Goal: Task Accomplishment & Management: Use online tool/utility

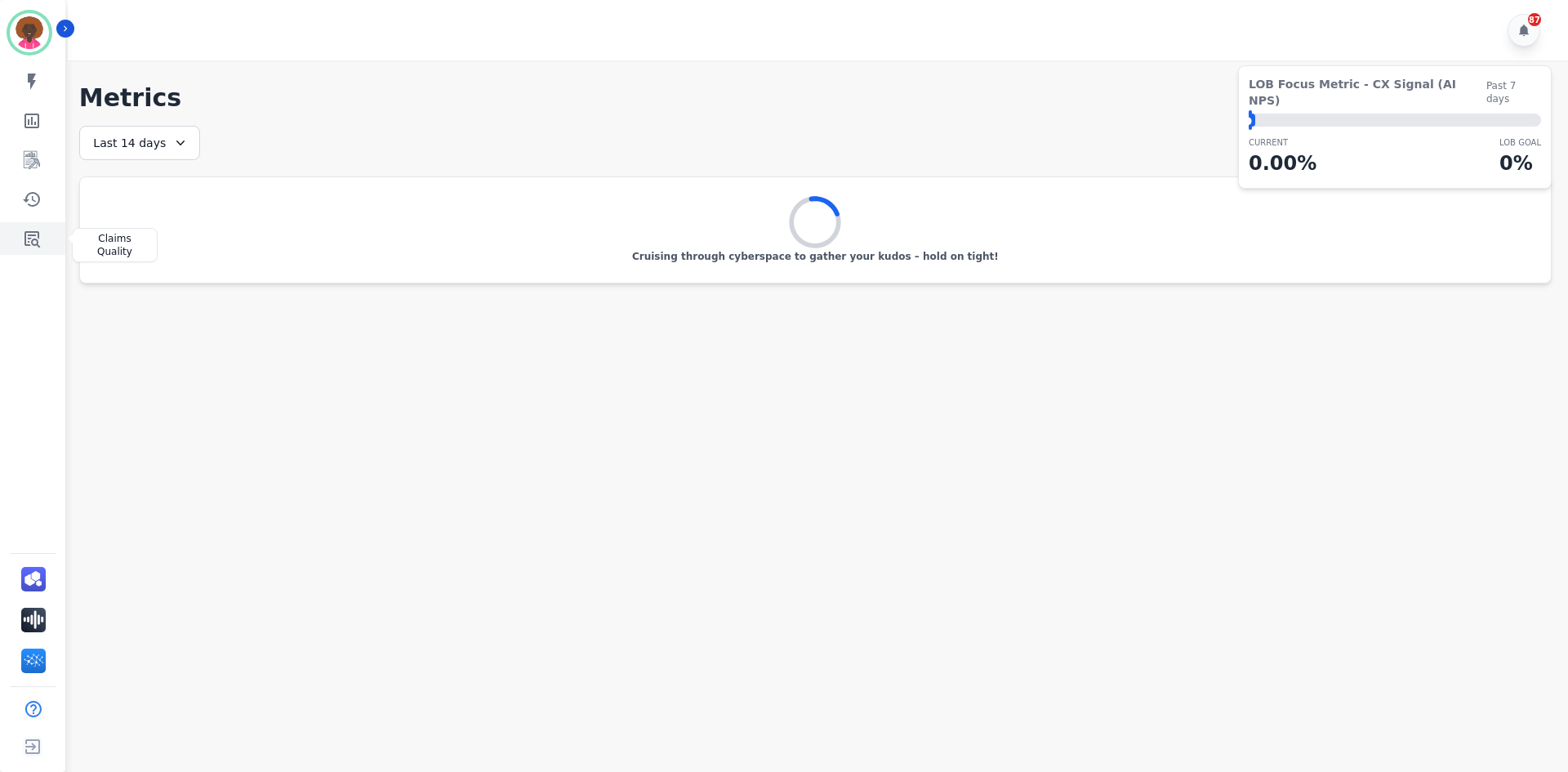
click at [41, 242] on link "Sidebar" at bounding box center [34, 238] width 63 height 33
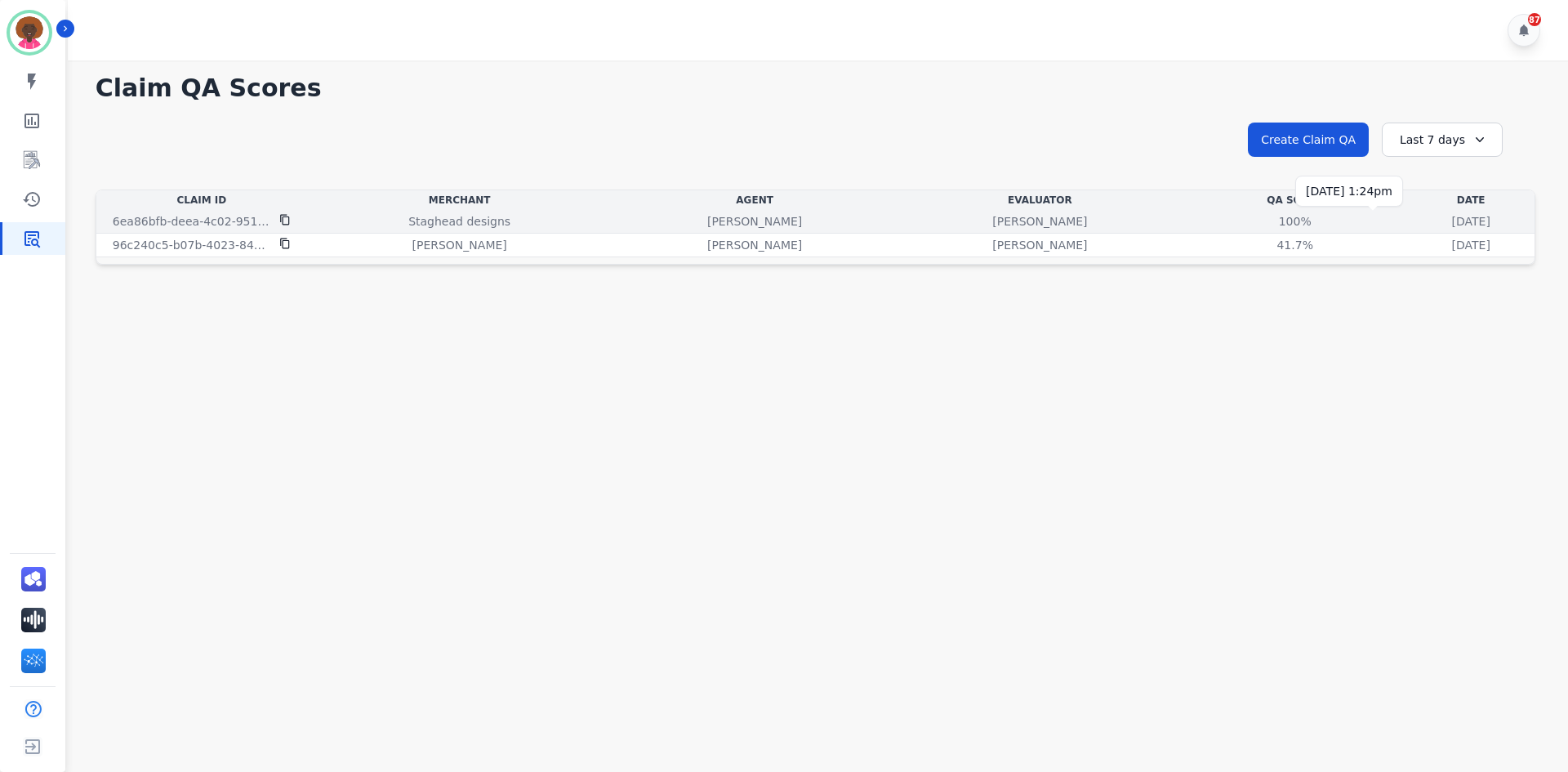
click at [1452, 226] on p "[DATE]" at bounding box center [1471, 221] width 39 height 17
click at [1258, 224] on div "100%" at bounding box center [1295, 221] width 74 height 17
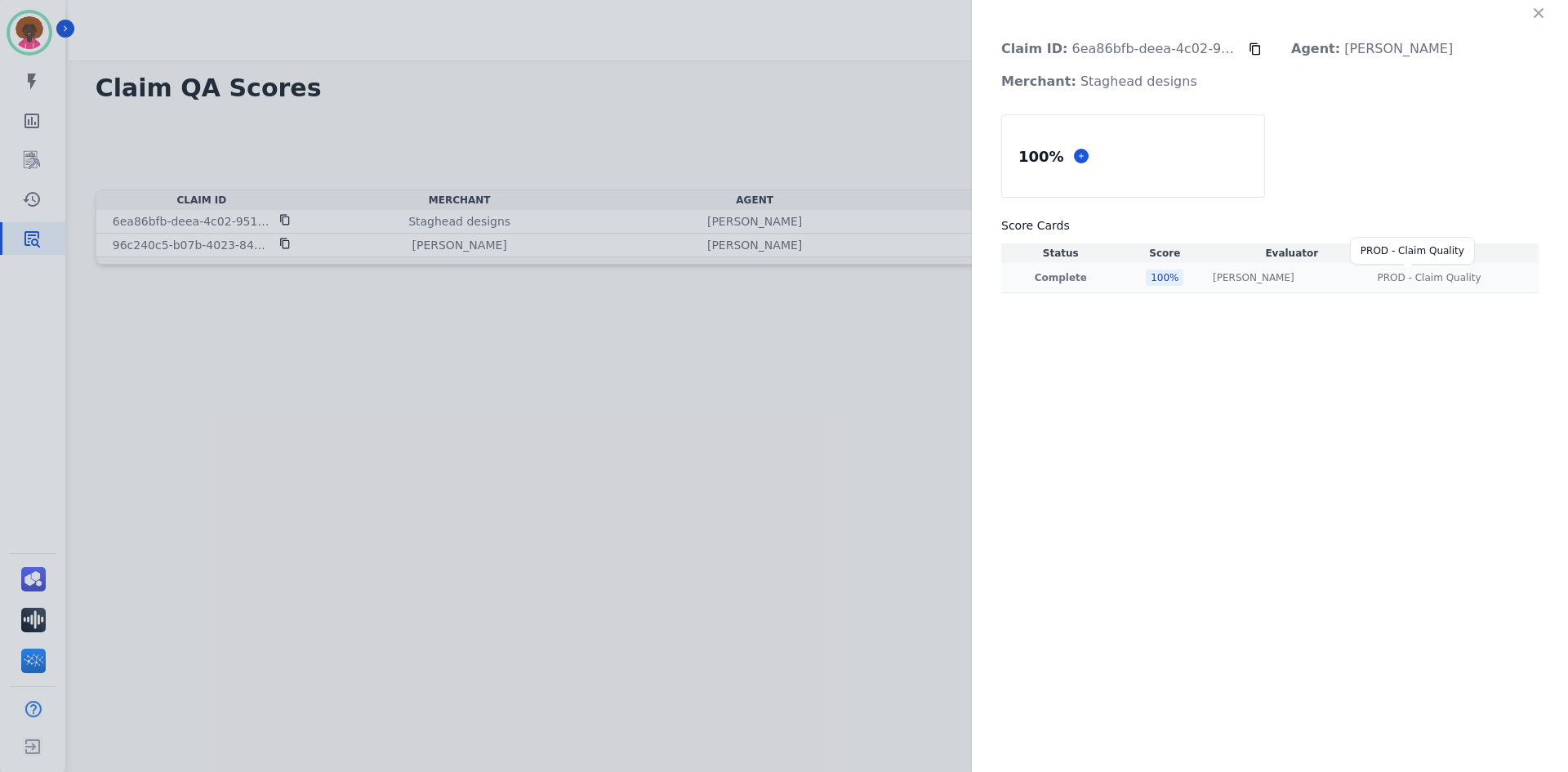
click at [1412, 283] on span "PROD - Claim Quality" at bounding box center [1430, 277] width 104 height 13
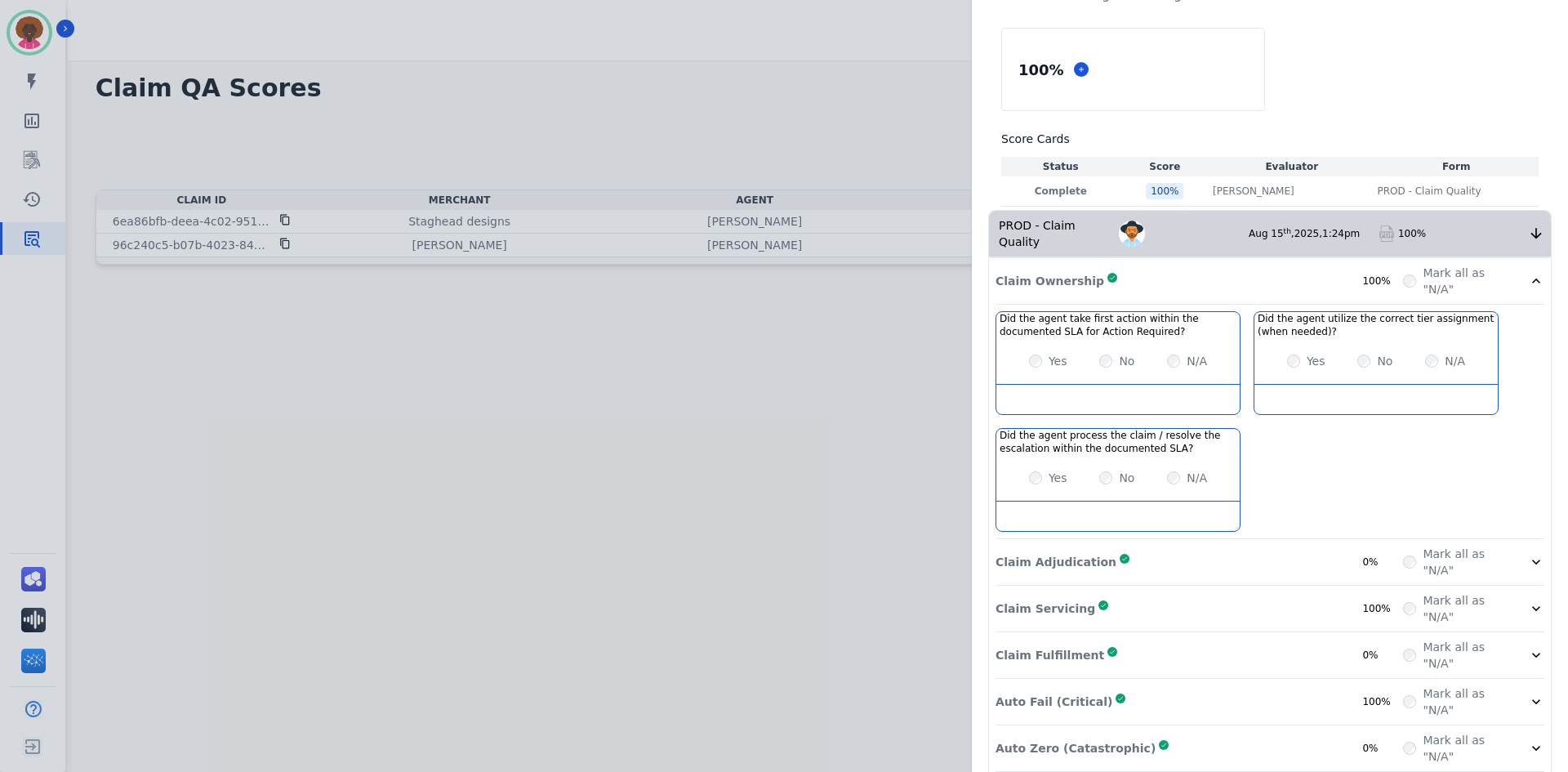
scroll to position [134, 0]
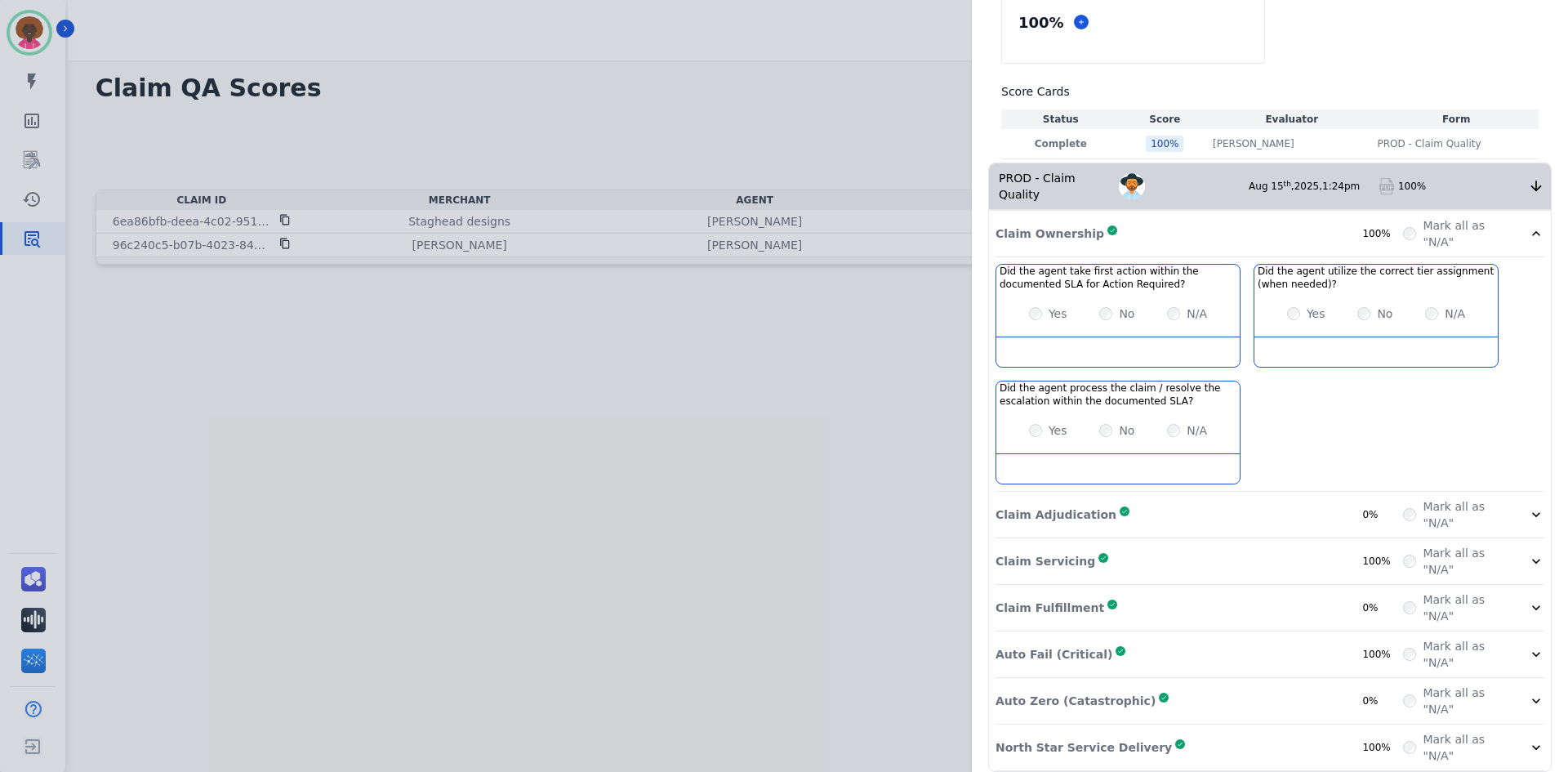
click at [1282, 505] on div "Claim Adjudication Complete 0%" at bounding box center [1199, 514] width 407 height 33
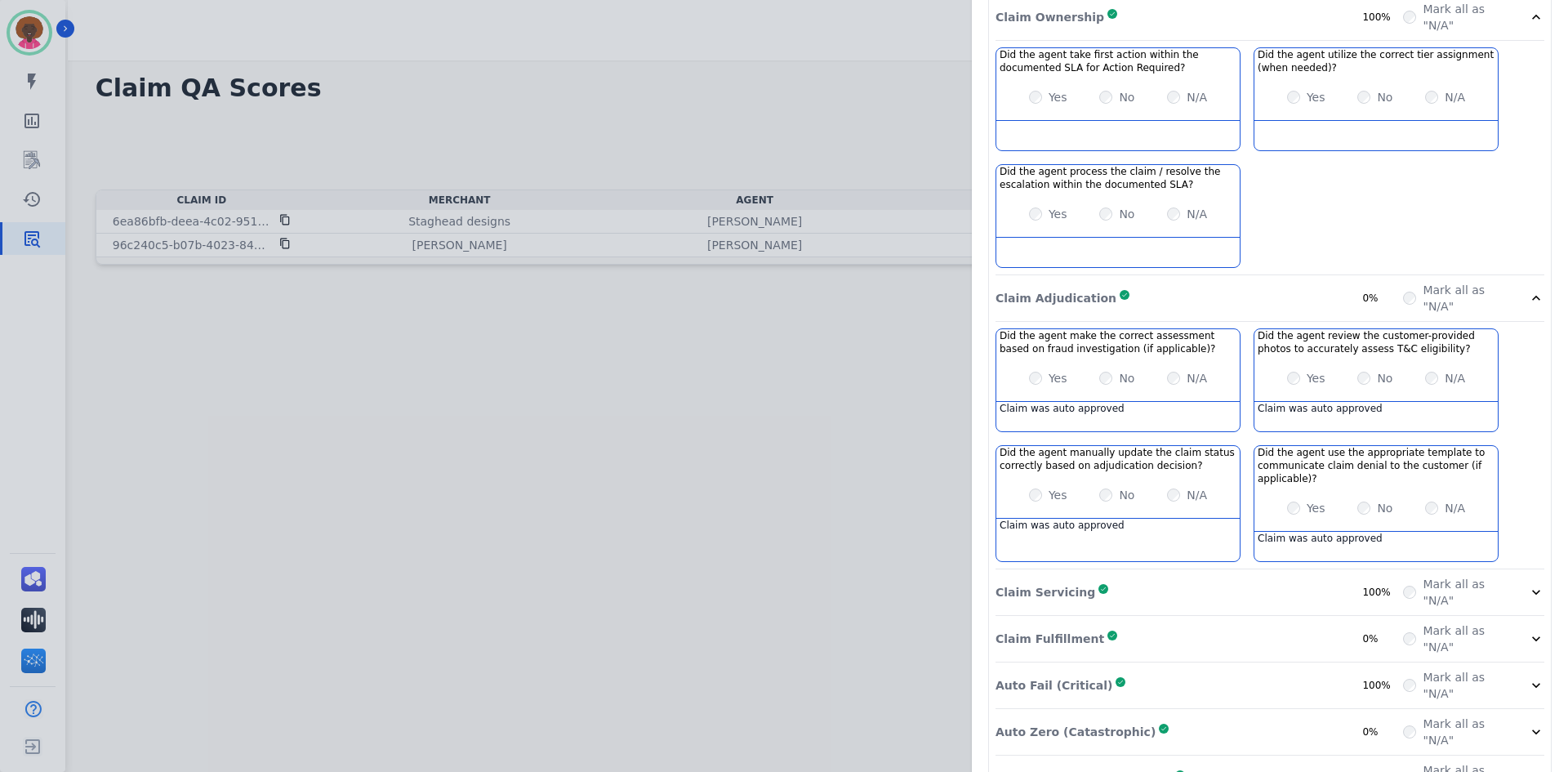
scroll to position [382, 0]
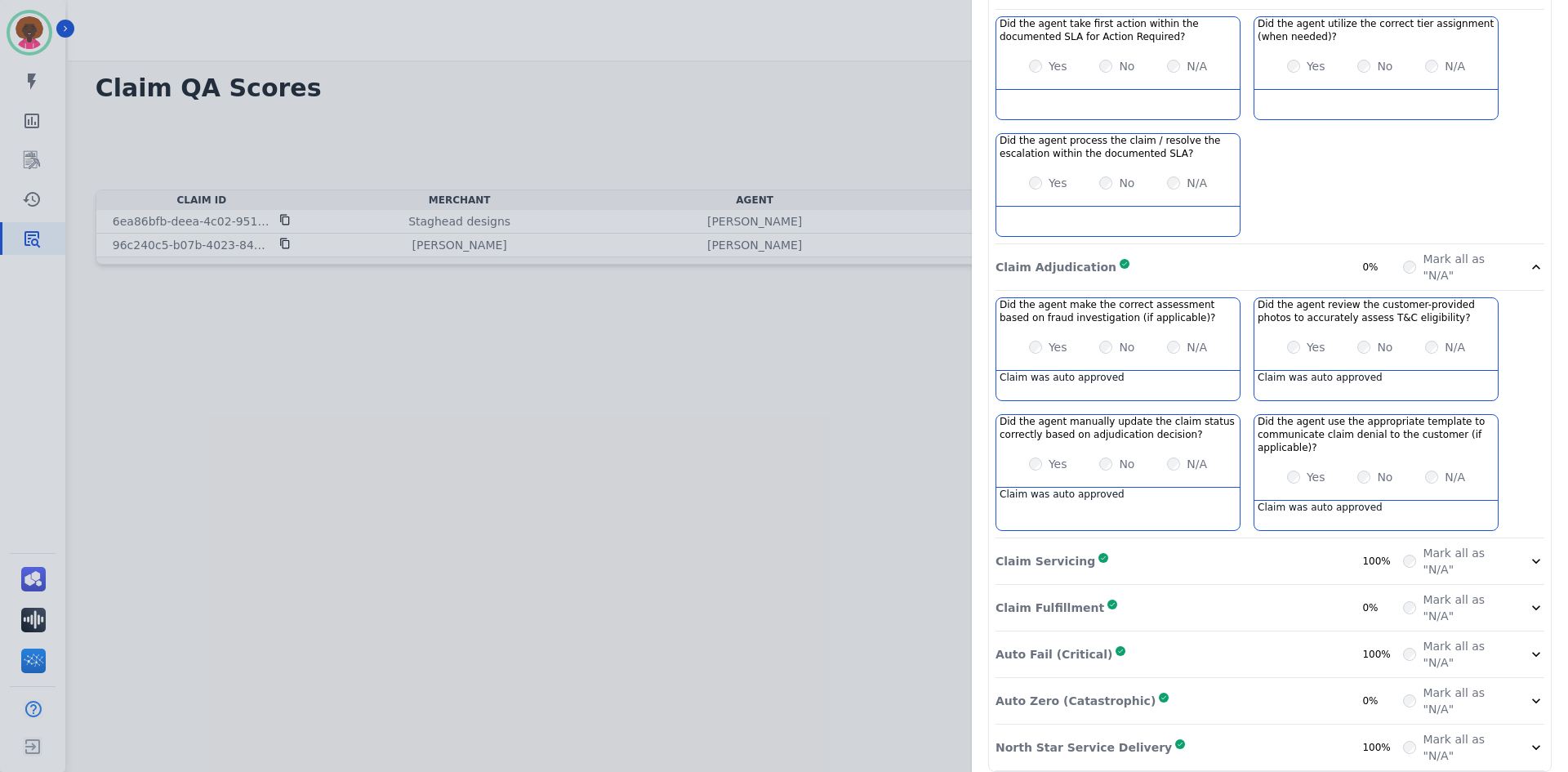
click at [1083, 544] on div "Claim Servicing Complete 100%" at bounding box center [1199, 560] width 407 height 33
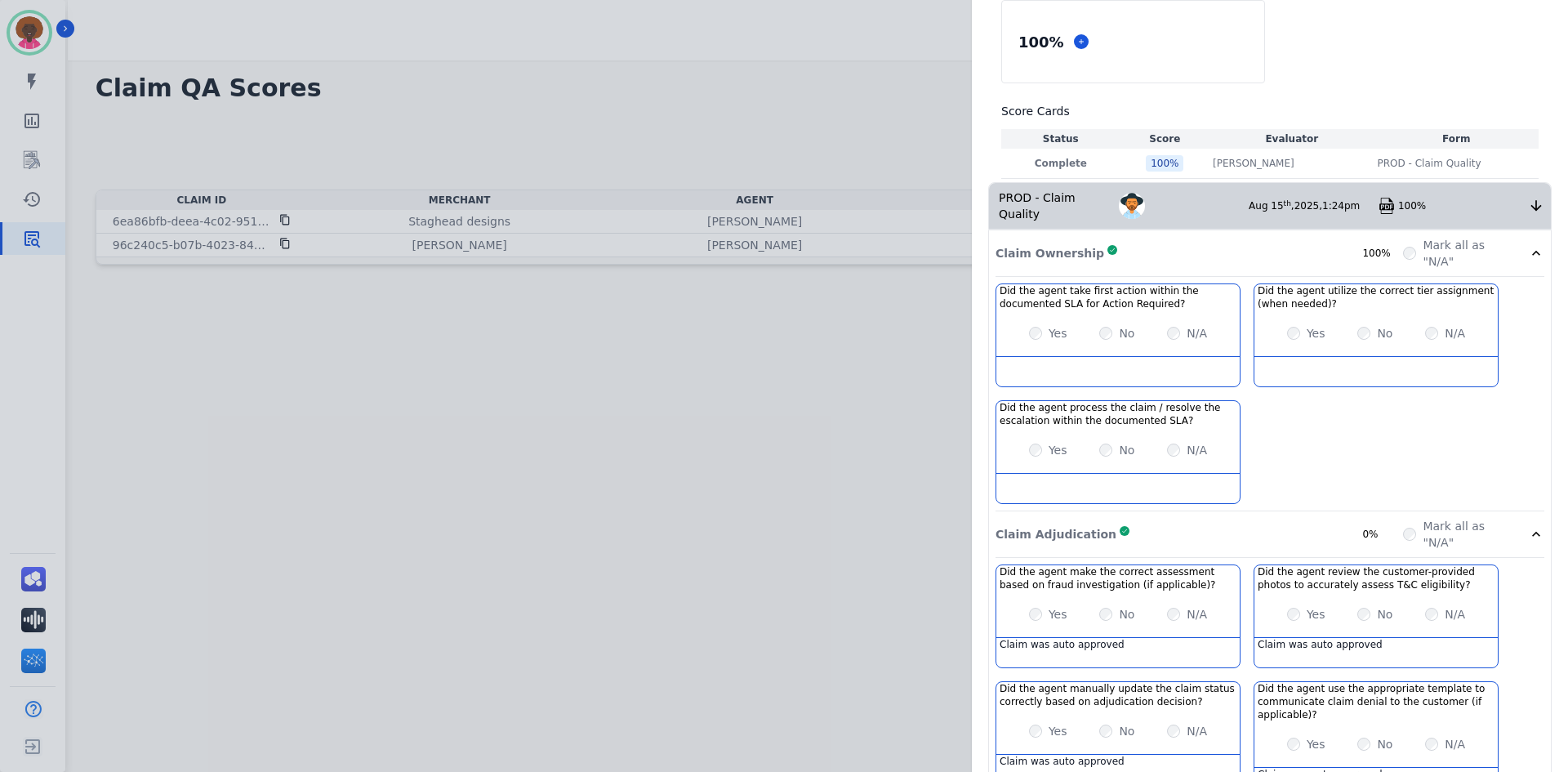
scroll to position [37, 0]
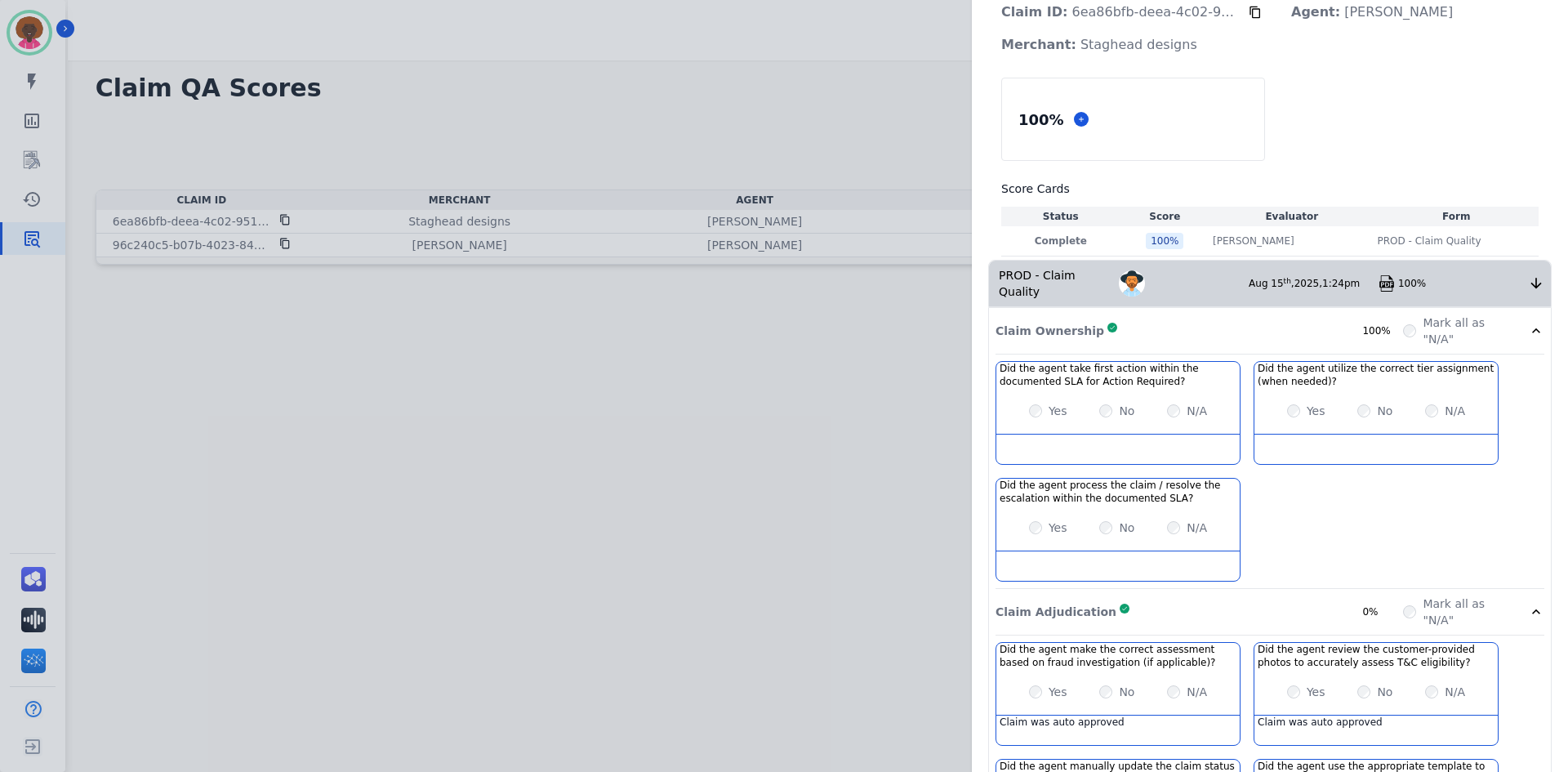
click at [226, 220] on div "Claim ID: 6ea86bfb-deea-4c02-9513-6e61f444cba5 Agent: [PERSON_NAME] Merchant: S…" at bounding box center [784, 386] width 1568 height 772
click at [290, 222] on div "Claim ID: 6ea86bfb-deea-4c02-9513-6e61f444cba5 Agent: [PERSON_NAME] Merchant: S…" at bounding box center [784, 386] width 1568 height 772
click at [285, 218] on div "Claim ID: 6ea86bfb-deea-4c02-9513-6e61f444cba5 Agent: [PERSON_NAME] Merchant: S…" at bounding box center [784, 386] width 1568 height 772
click at [284, 218] on div "Claim ID: 6ea86bfb-deea-4c02-9513-6e61f444cba5 Agent: [PERSON_NAME] Merchant: S…" at bounding box center [784, 386] width 1568 height 772
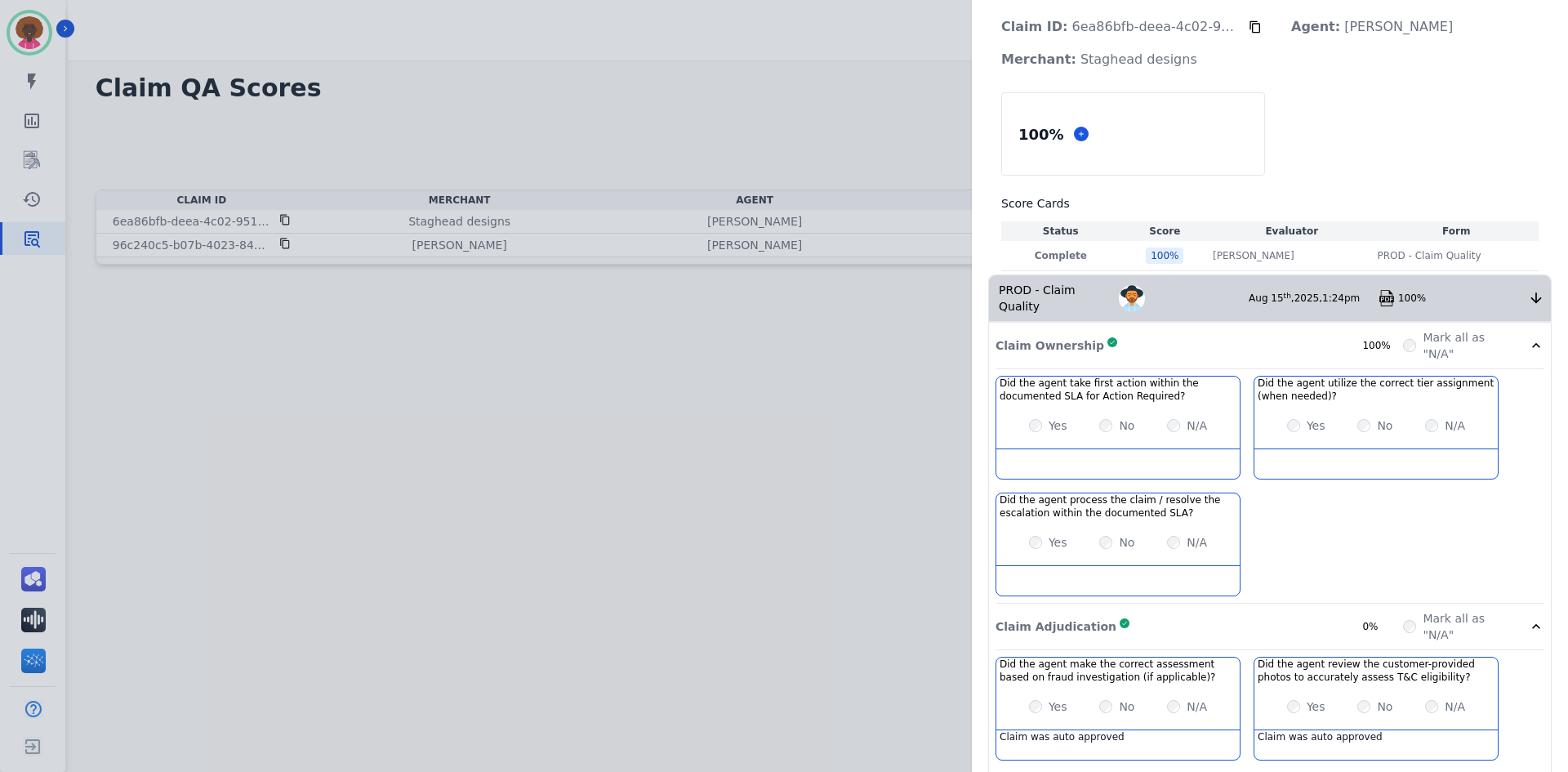
scroll to position [0, 0]
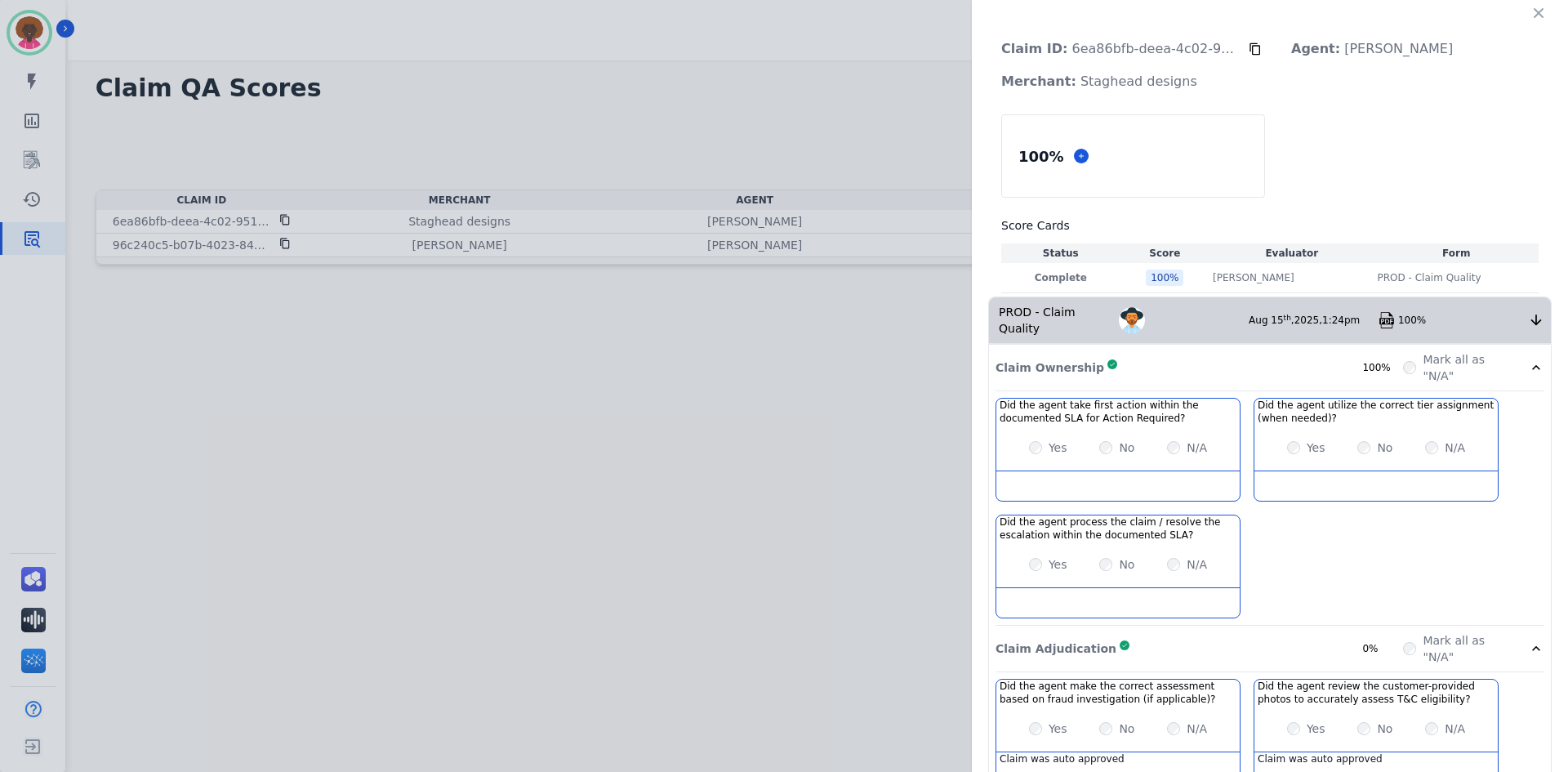
click at [1252, 55] on button at bounding box center [1255, 48] width 13 height 33
click at [1252, 52] on icon at bounding box center [1255, 48] width 13 height 13
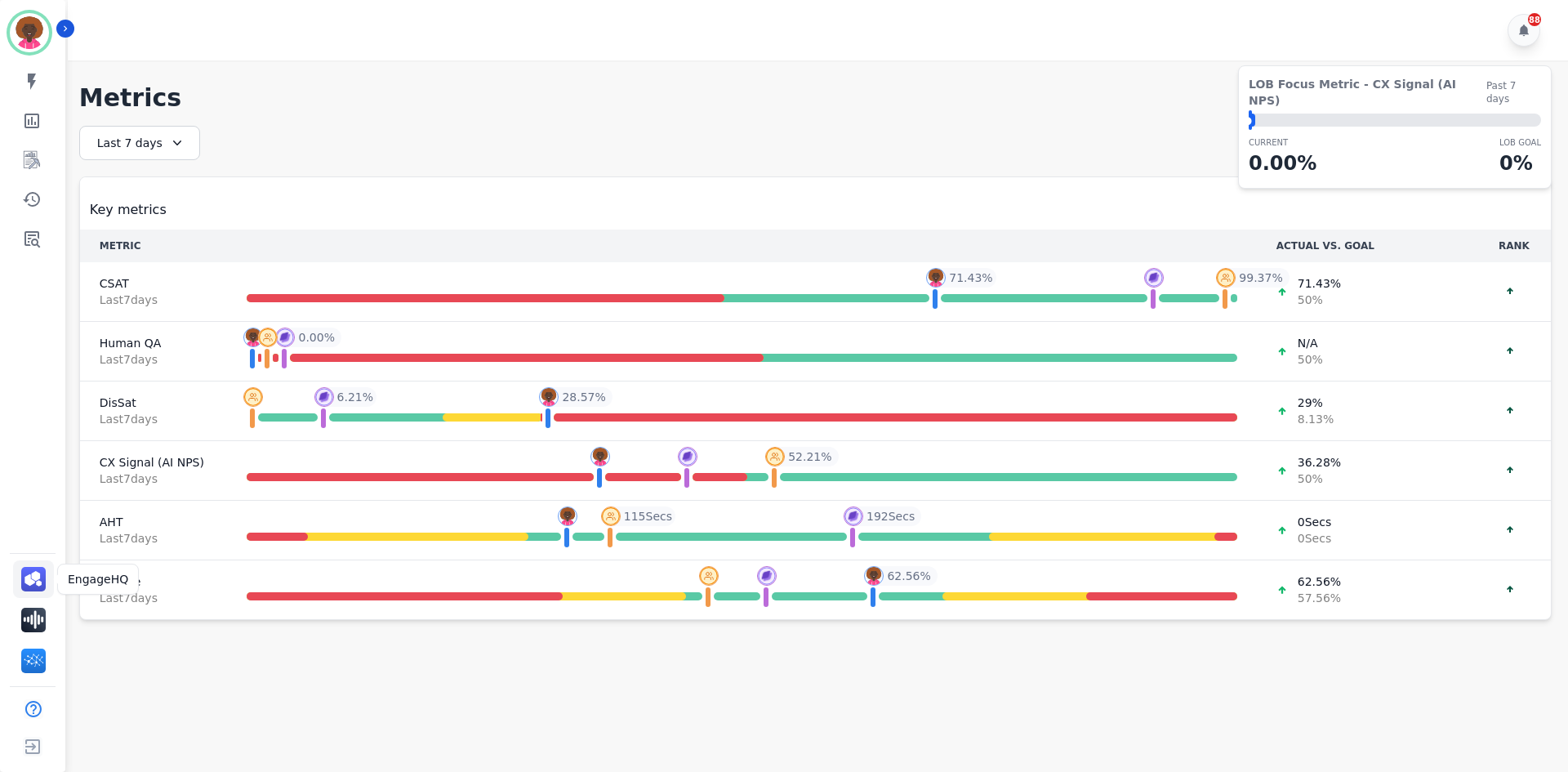
click at [39, 576] on img "Sidebar" at bounding box center [33, 579] width 25 height 25
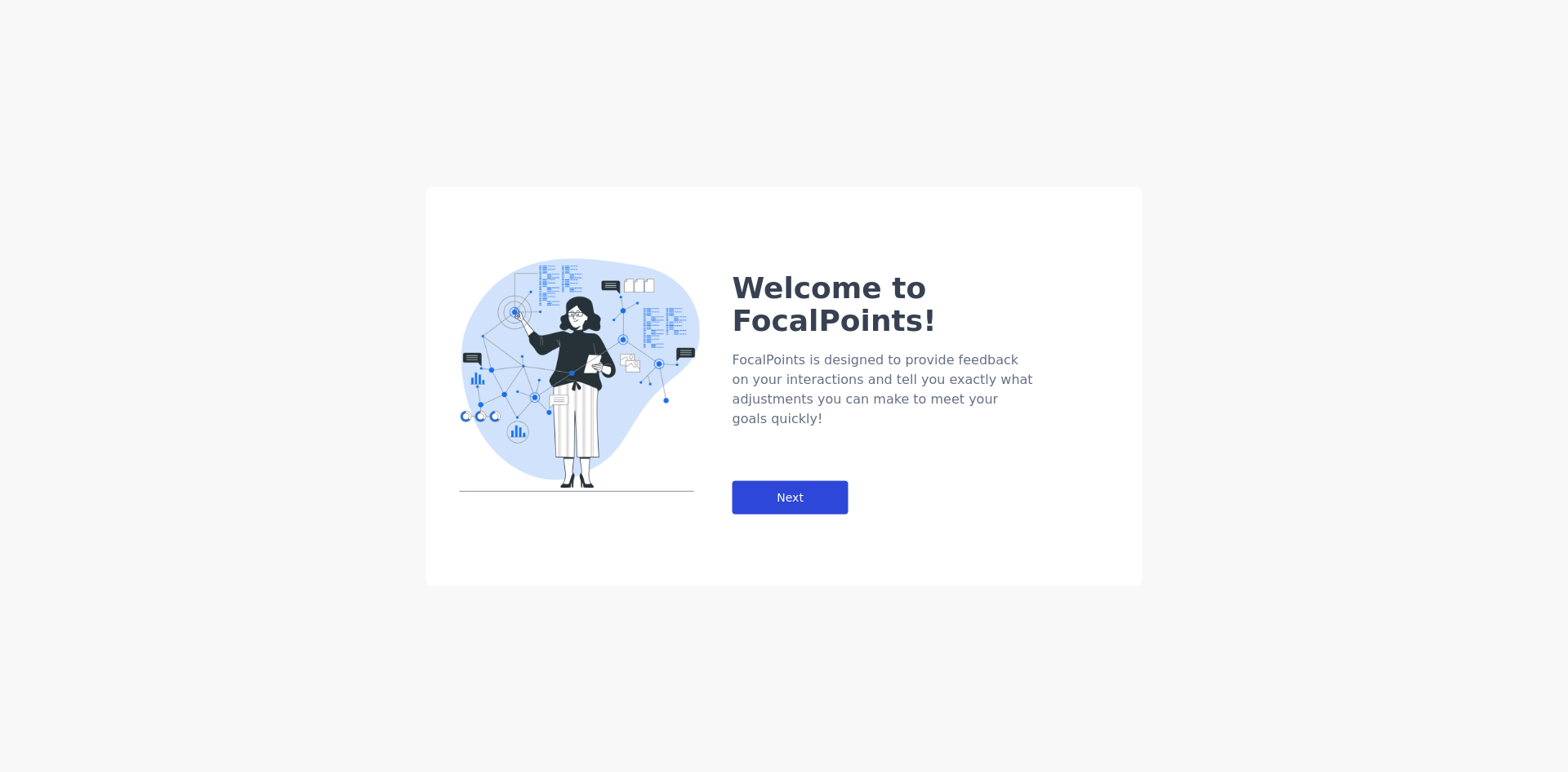
click at [810, 480] on div "Next" at bounding box center [791, 497] width 116 height 33
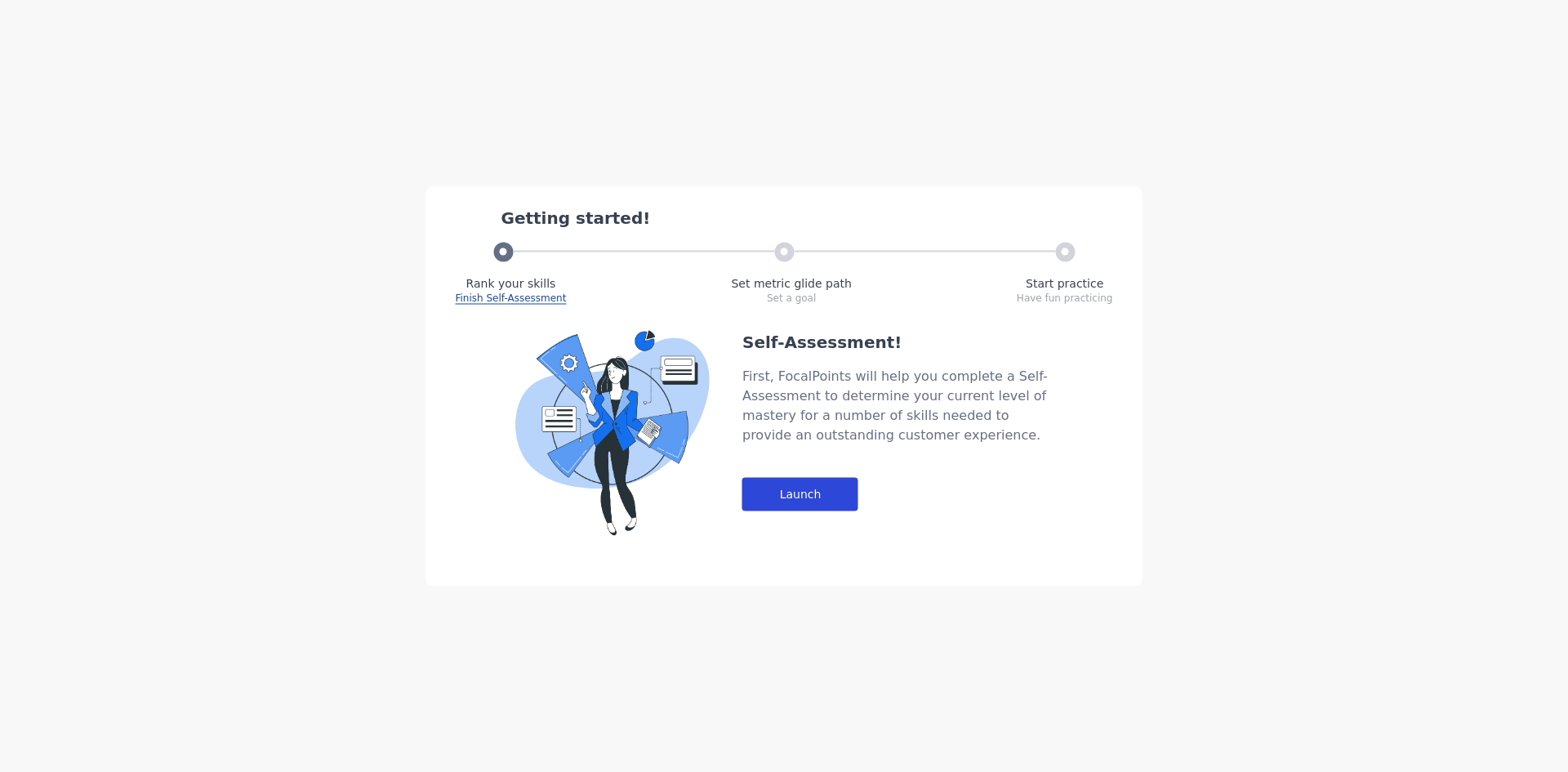
click at [804, 502] on div "Launch" at bounding box center [800, 493] width 116 height 33
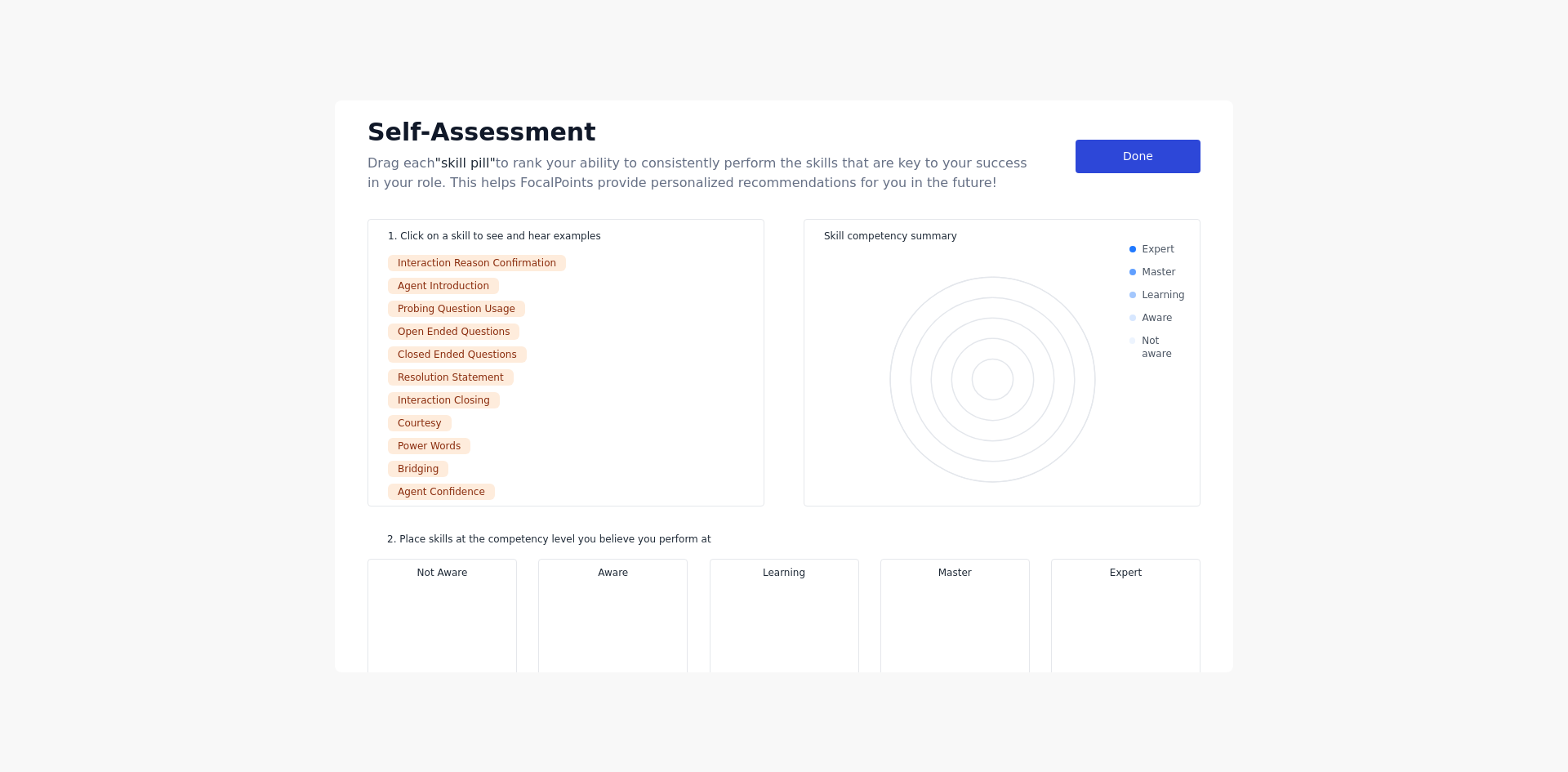
click at [1117, 141] on div "Done" at bounding box center [1138, 157] width 125 height 33
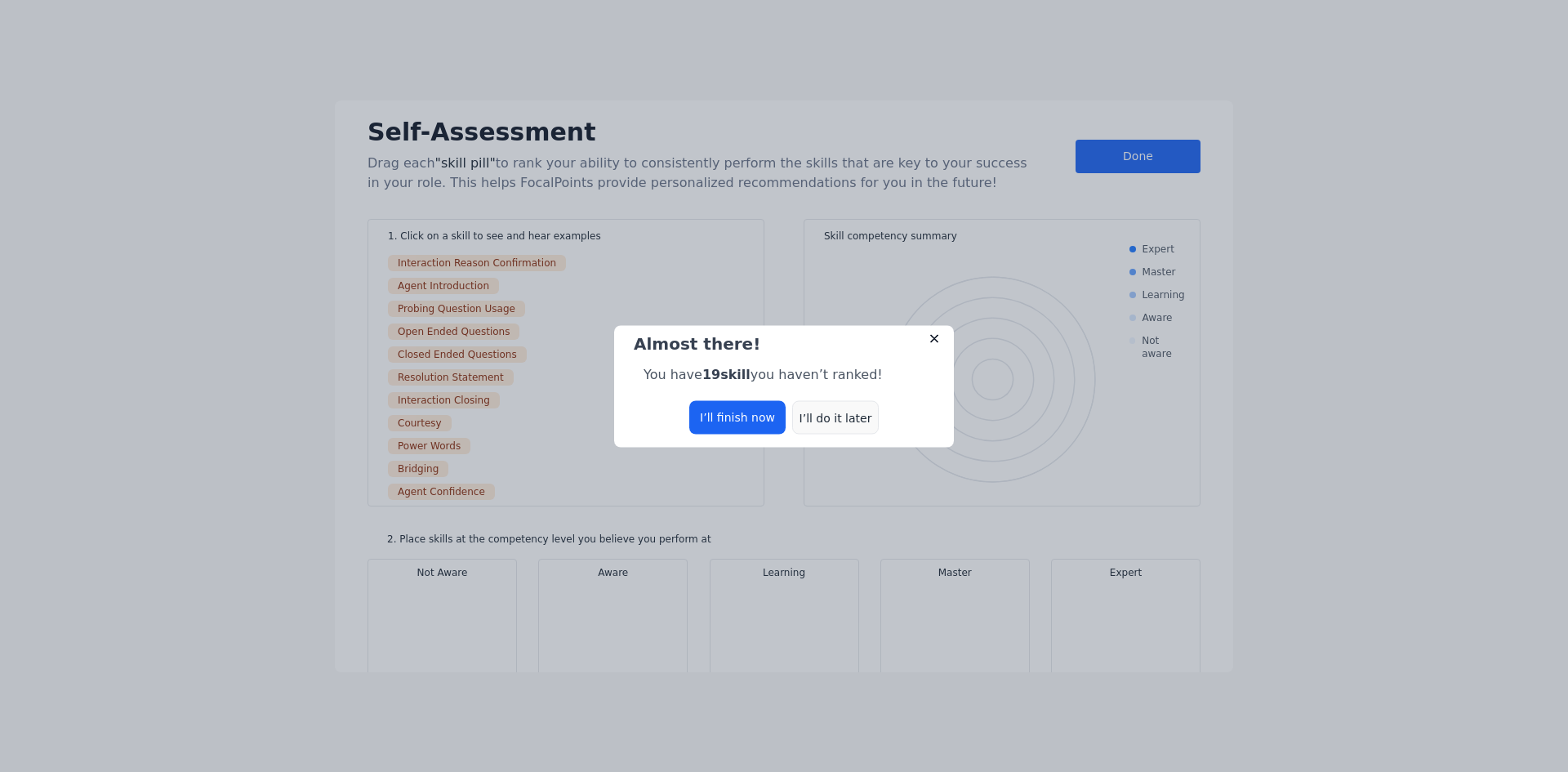
click at [832, 414] on div "I’ll do it later" at bounding box center [835, 417] width 86 height 33
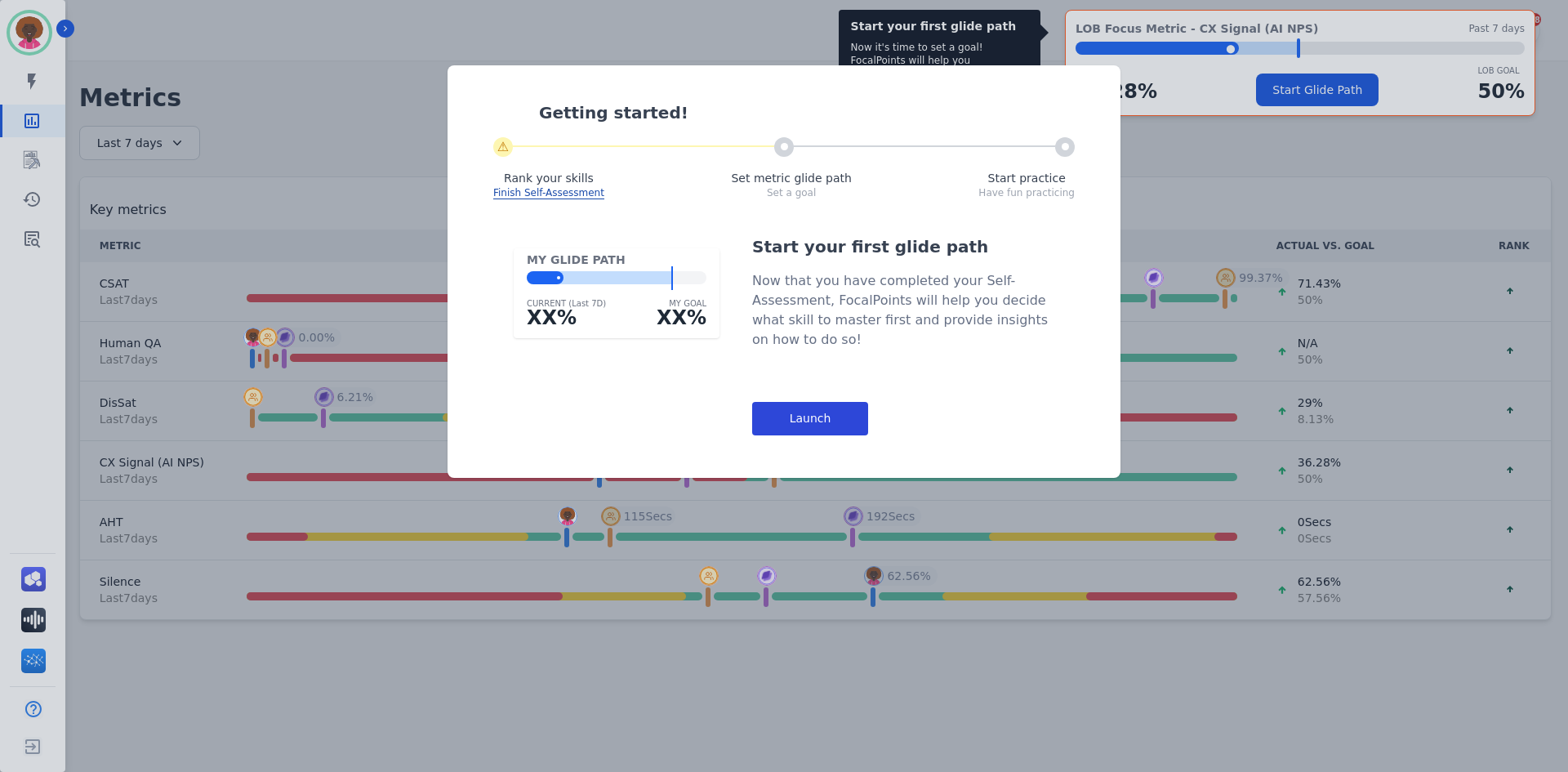
click at [820, 426] on div "Launch" at bounding box center [810, 419] width 116 height 33
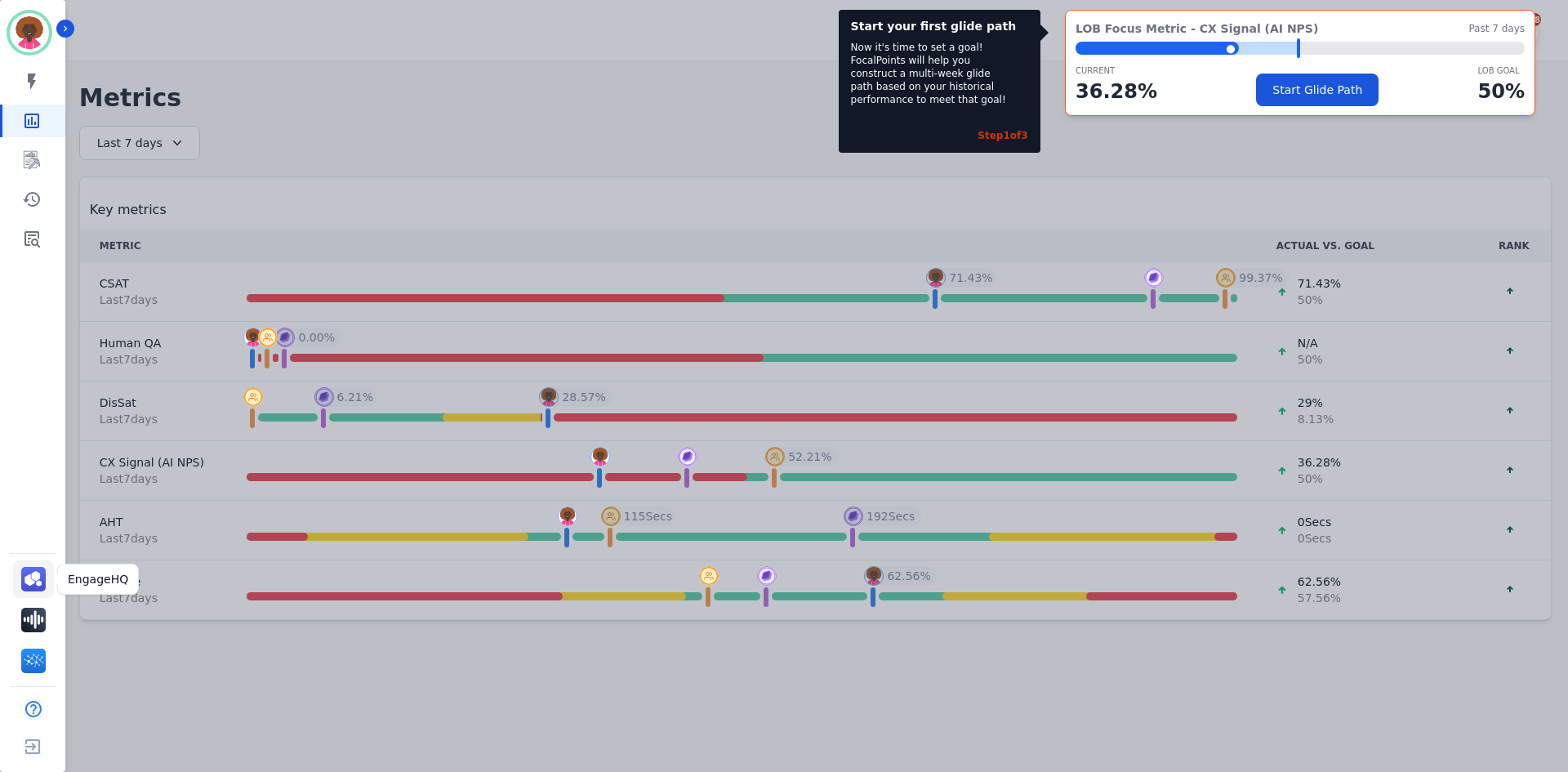
click at [40, 575] on img "Sidebar" at bounding box center [33, 579] width 25 height 25
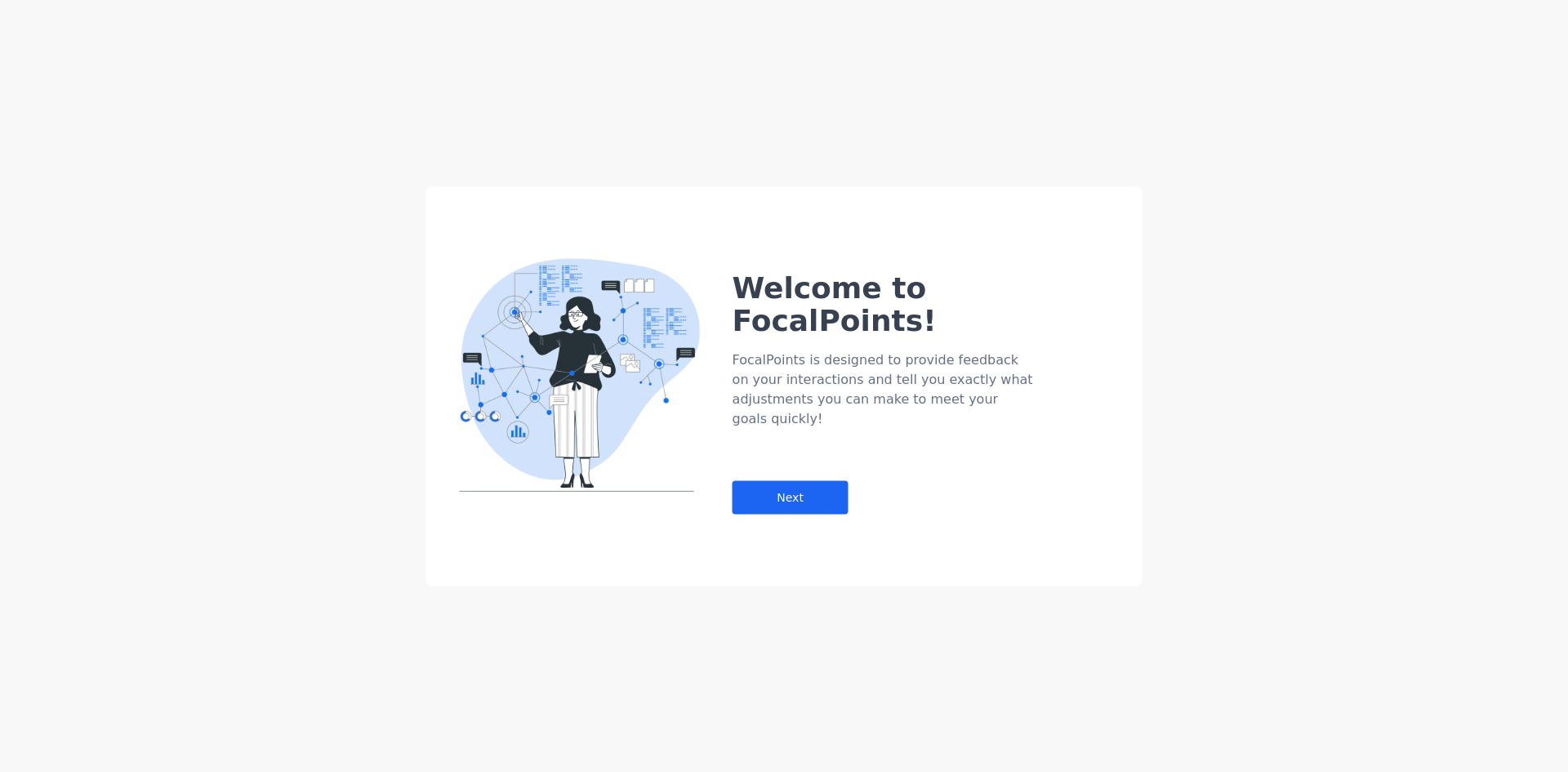
click at [751, 426] on div "Welcome to FocalPoints! FocalPoints is designed to provide feedback on your int…" at bounding box center [937, 360] width 410 height 308
click at [757, 480] on div "Next" at bounding box center [791, 497] width 116 height 33
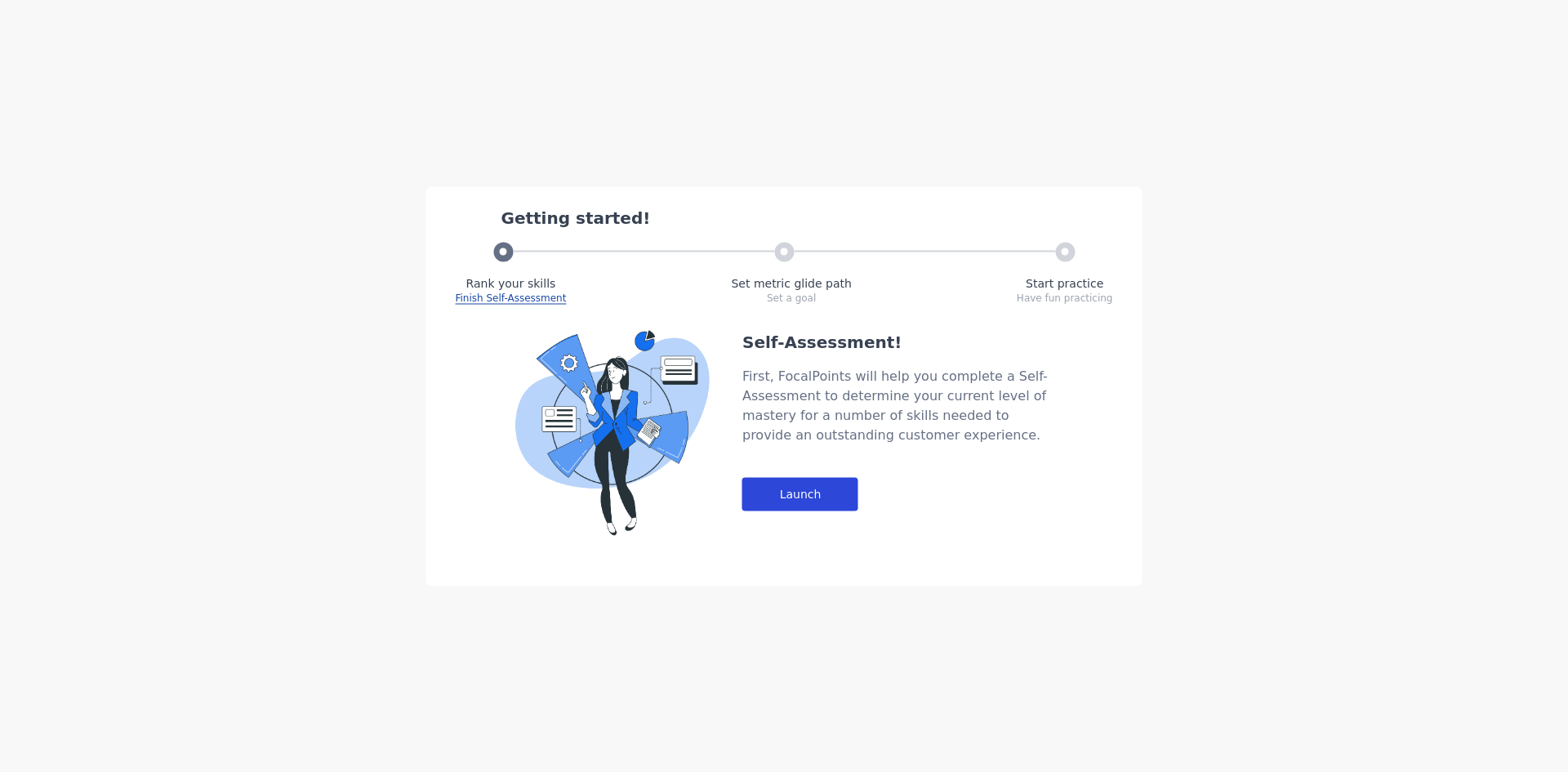
click at [800, 507] on div "Launch" at bounding box center [800, 493] width 116 height 33
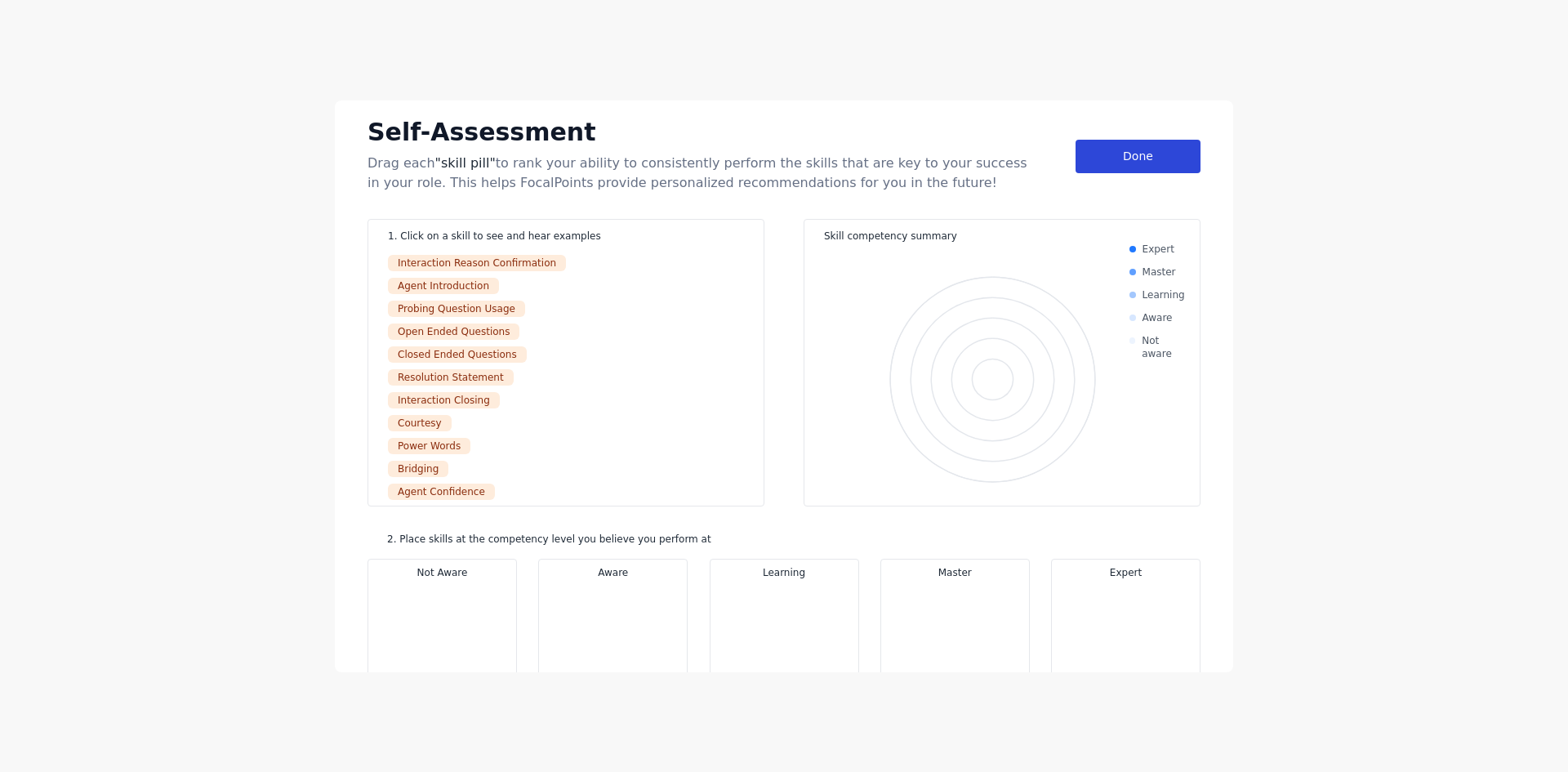
click at [1090, 141] on div "Done" at bounding box center [1138, 157] width 125 height 33
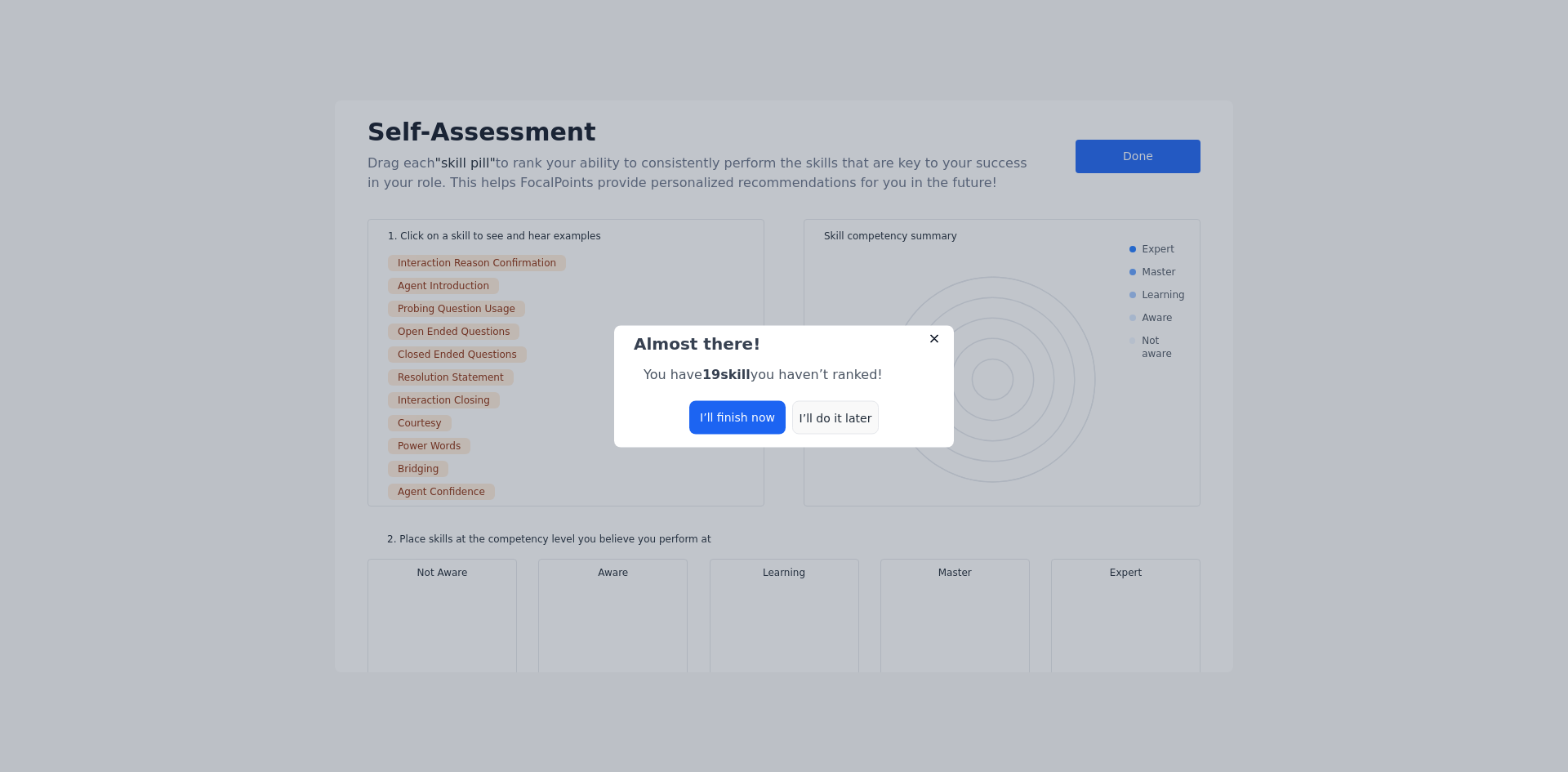
click at [842, 419] on div "I’ll do it later" at bounding box center [835, 417] width 86 height 33
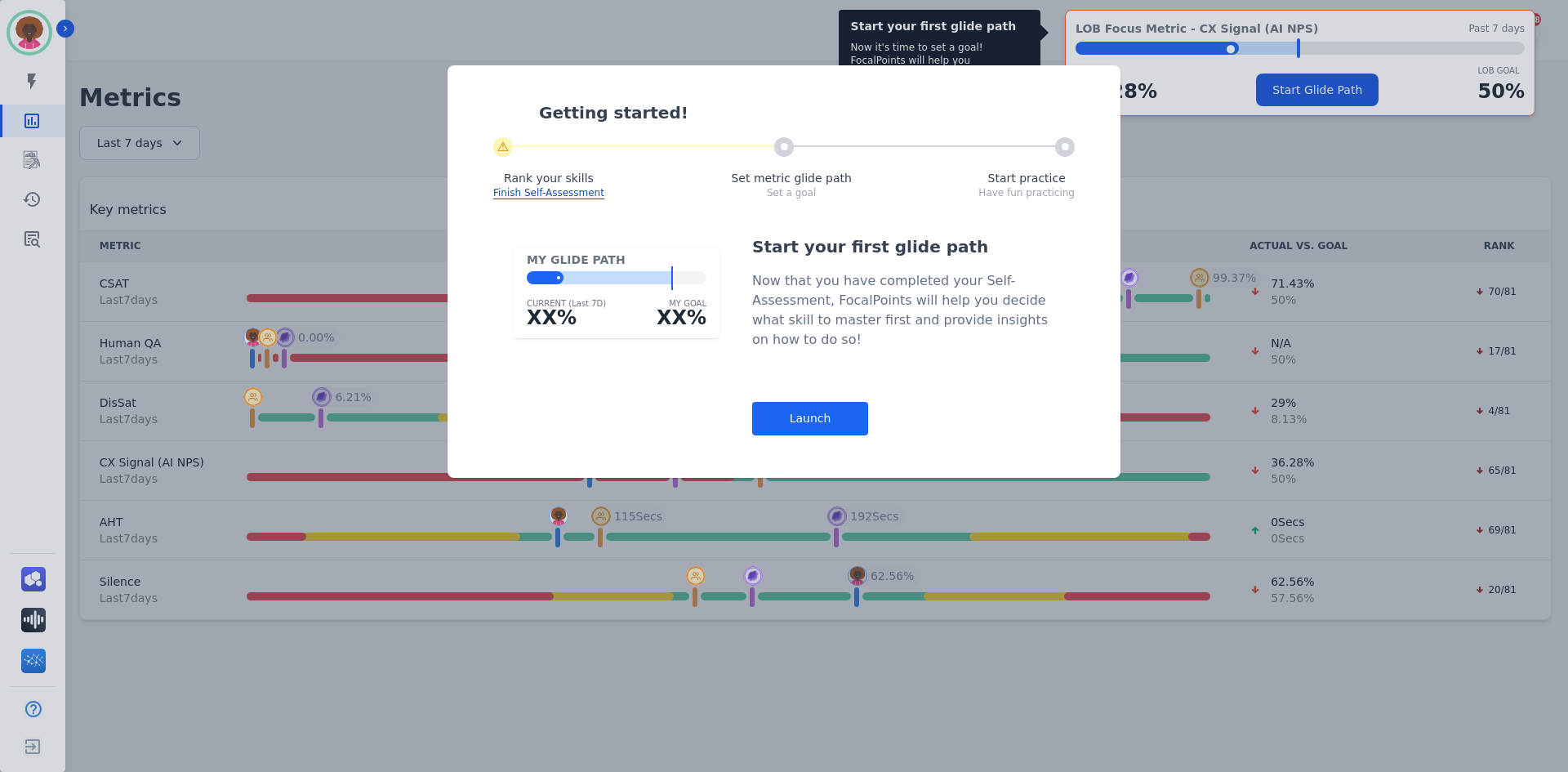
click at [25, 244] on div "Getting started! ⚠ Rank your skills Finish Self-Assessment Set metric glide pat…" at bounding box center [784, 386] width 1568 height 772
click at [844, 426] on div "Launch" at bounding box center [810, 419] width 116 height 33
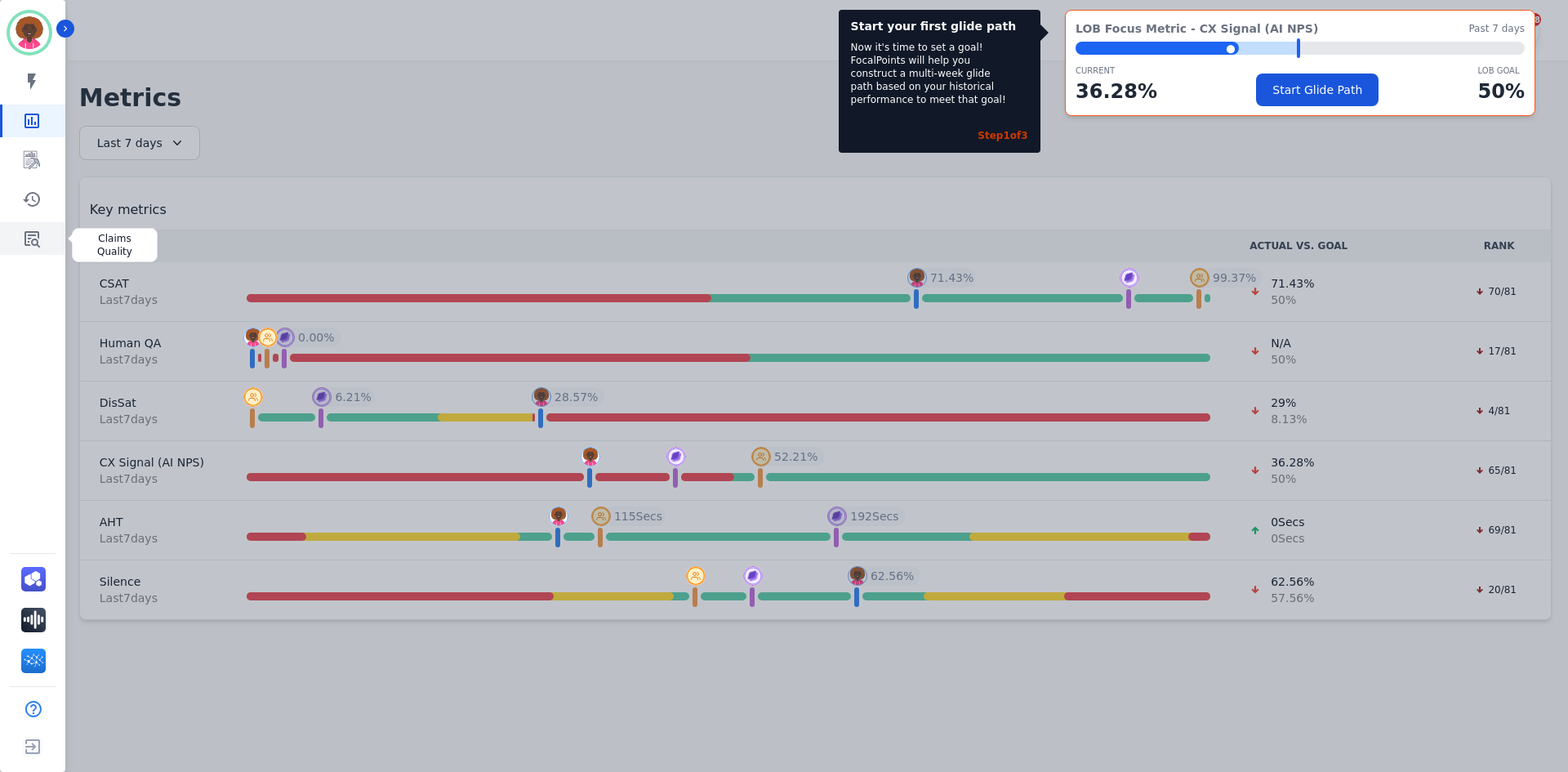
drag, startPoint x: 28, startPoint y: 238, endPoint x: 42, endPoint y: 239, distance: 14.0
click at [28, 238] on icon "Sidebar" at bounding box center [33, 239] width 16 height 17
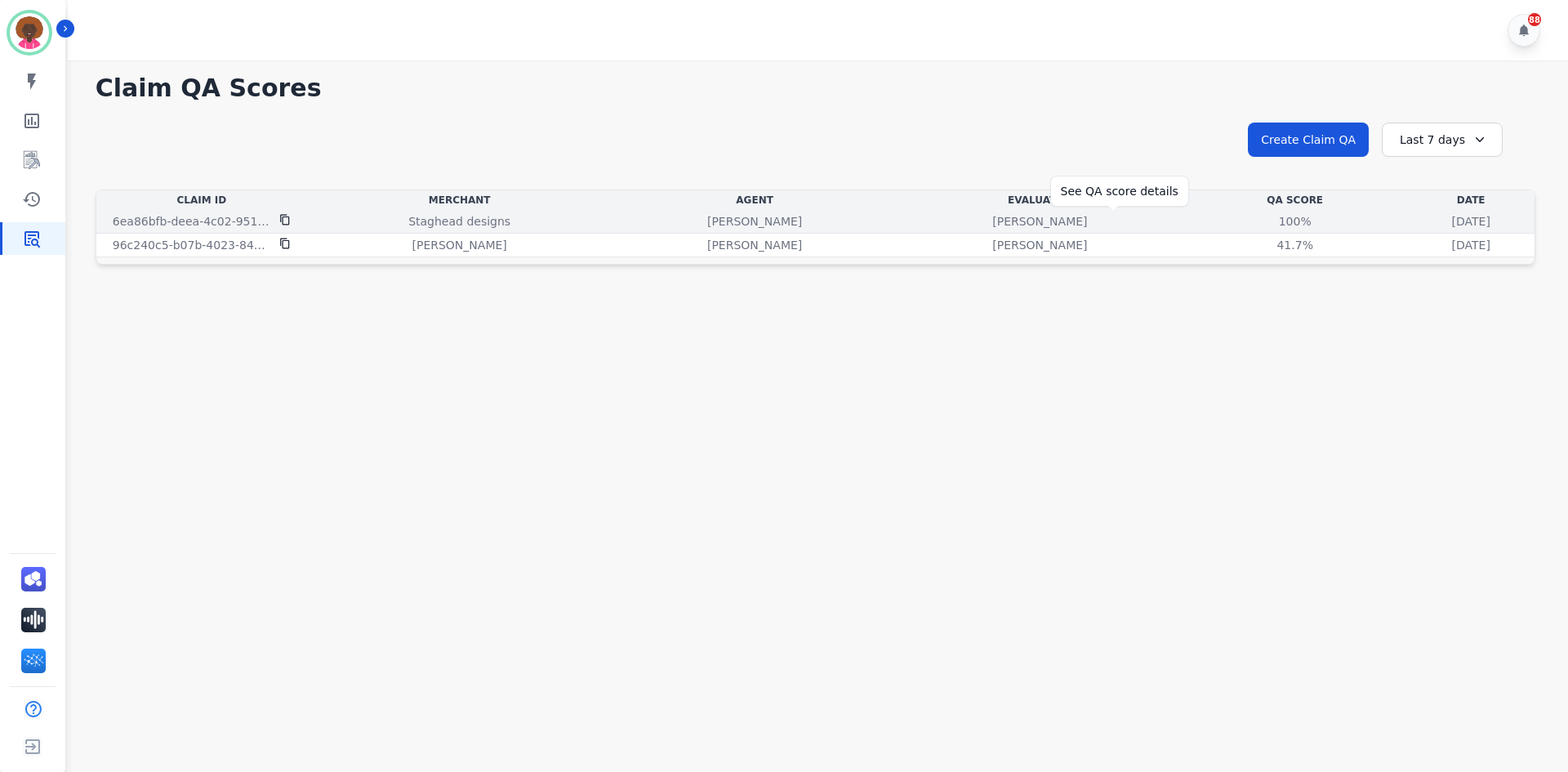
click at [1258, 223] on div "100%" at bounding box center [1295, 221] width 74 height 17
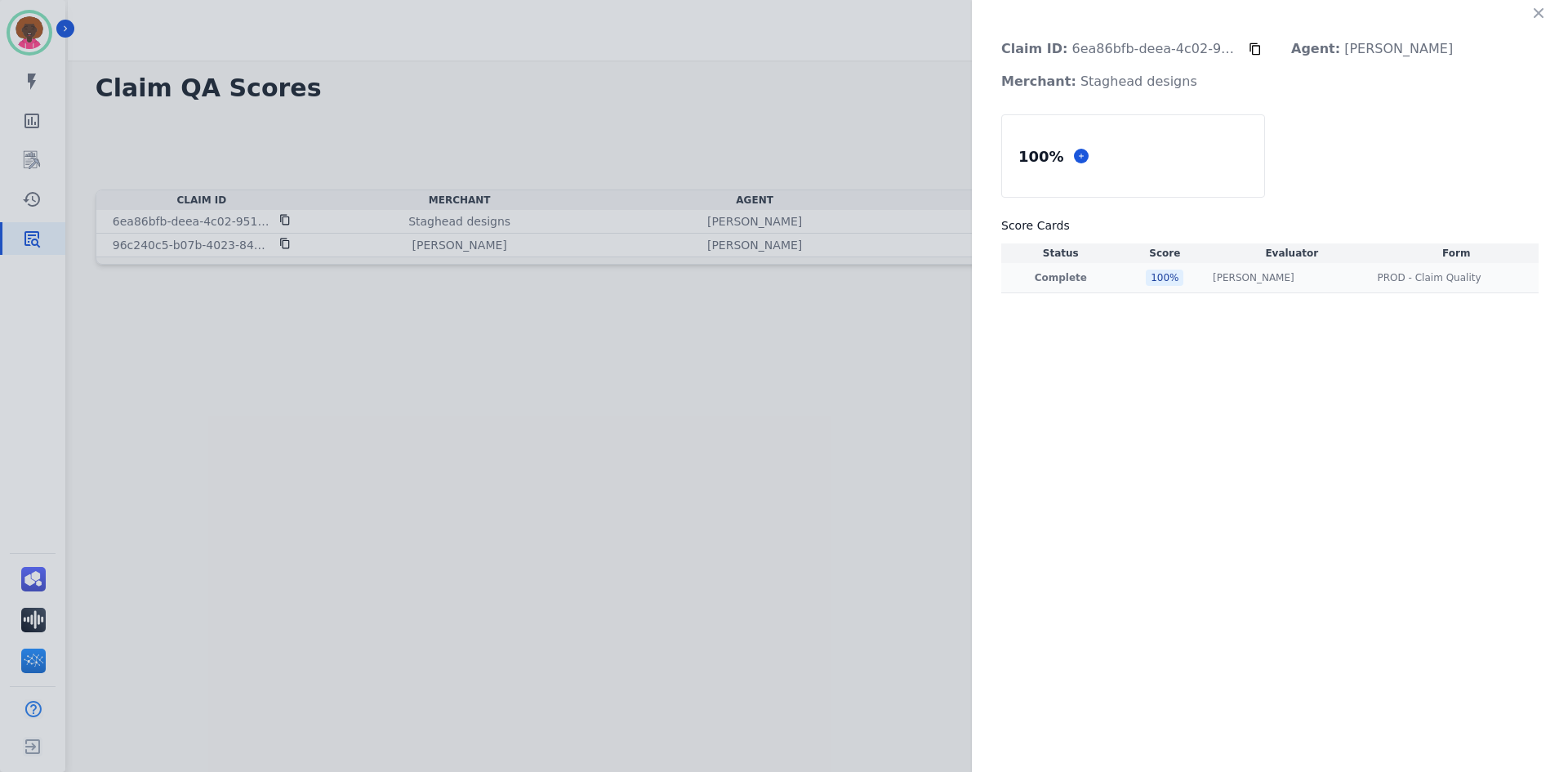
click at [1385, 284] on td "PROD - Claim Quality PROD - Claim Quality" at bounding box center [1456, 278] width 164 height 30
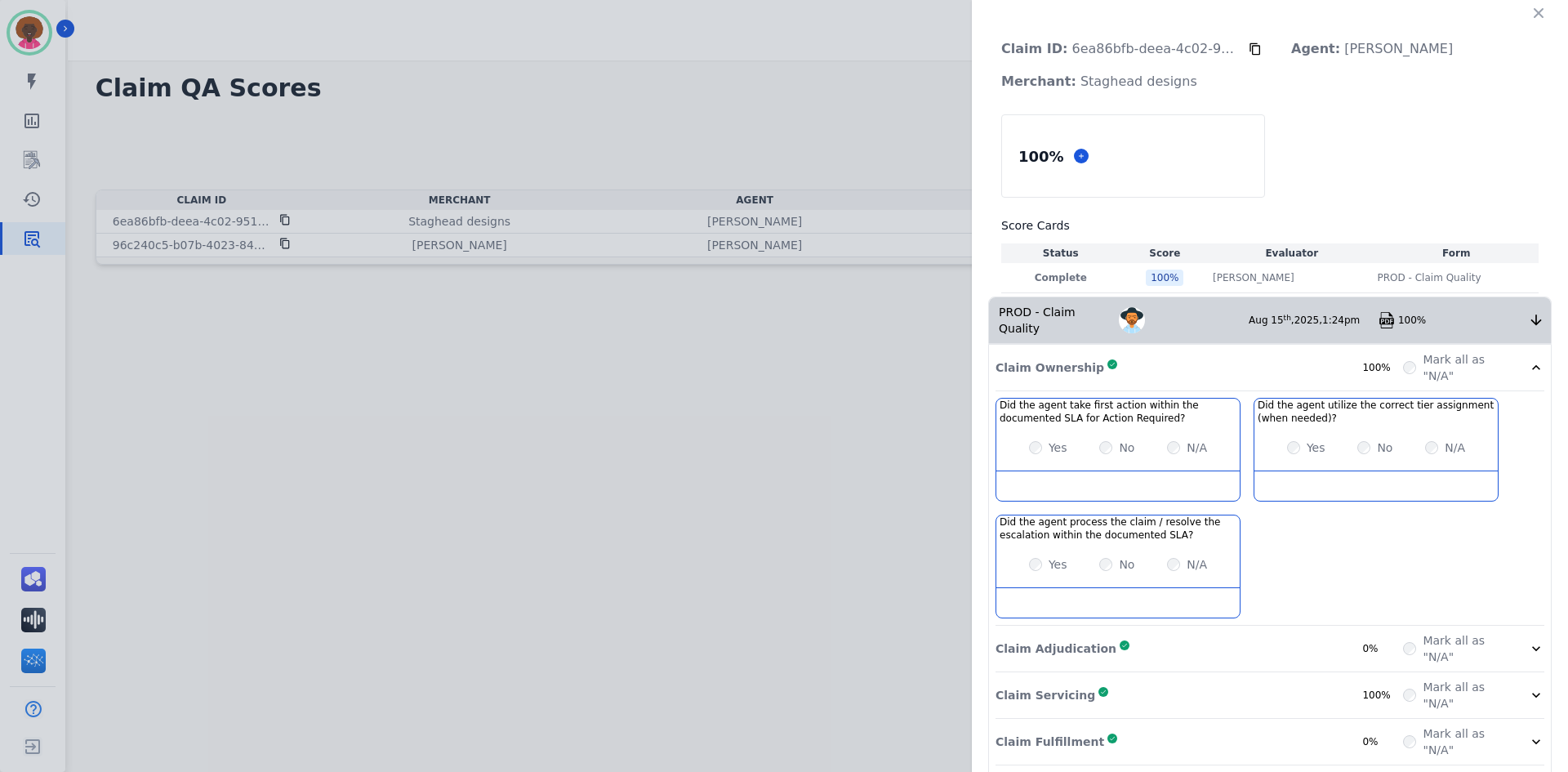
scroll to position [134, 0]
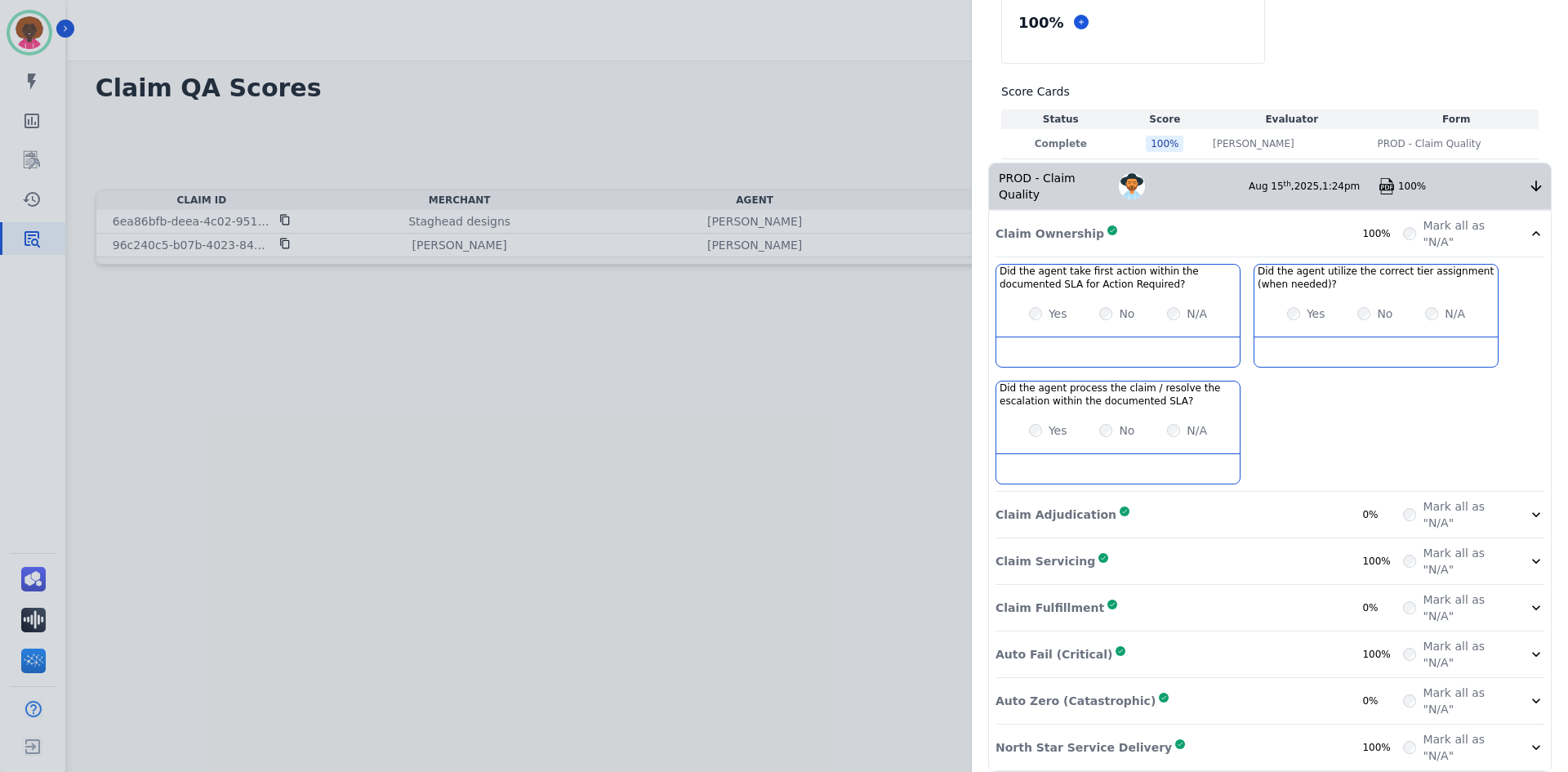
click at [1168, 499] on div "Claim Adjudication Complete 0%" at bounding box center [1199, 514] width 407 height 33
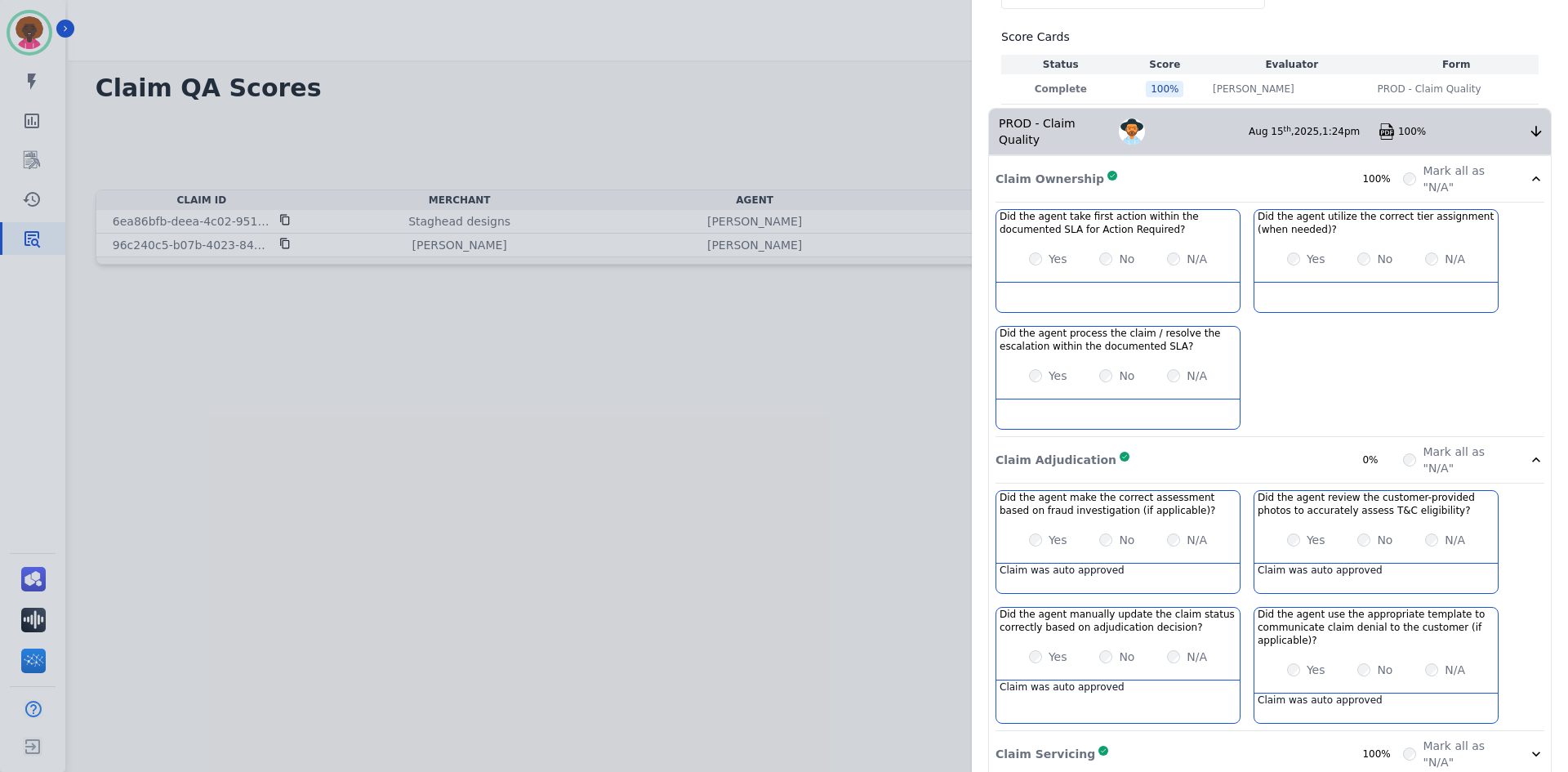
scroll to position [379, 0]
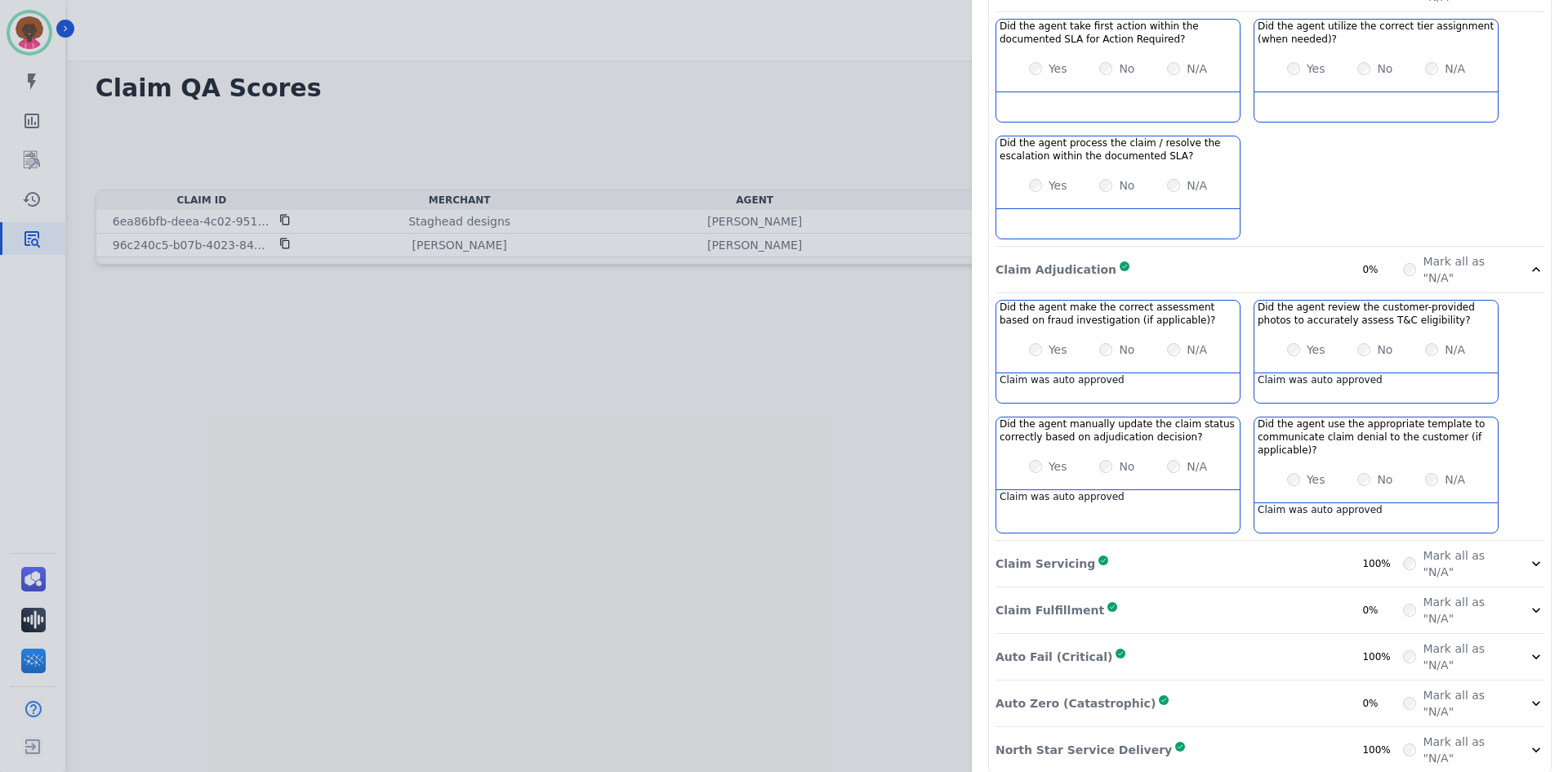
click at [1105, 634] on div "Claim Servicing Complete 100% Mark all as "N/A"" at bounding box center [1270, 657] width 549 height 47
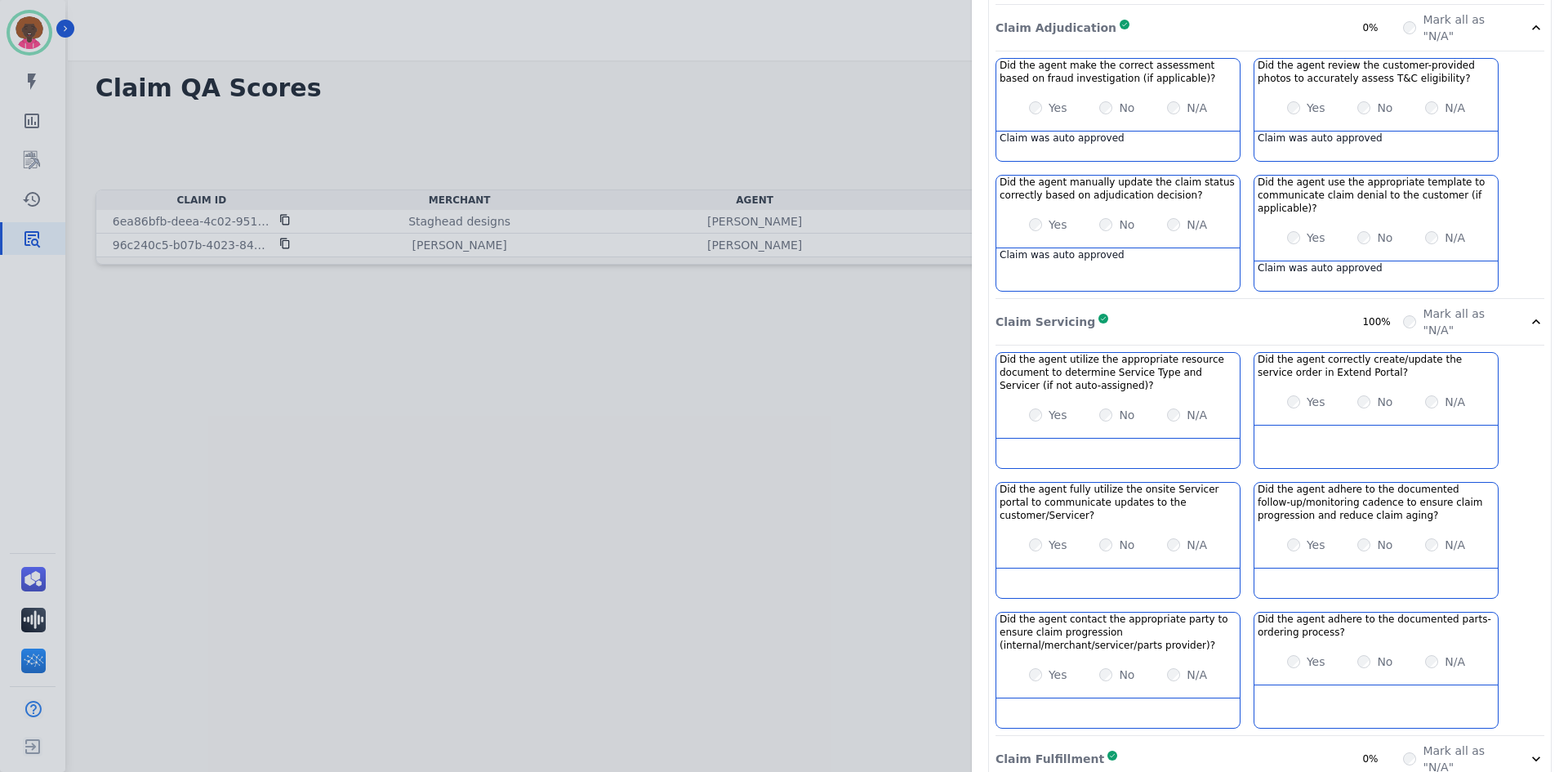
scroll to position [772, 0]
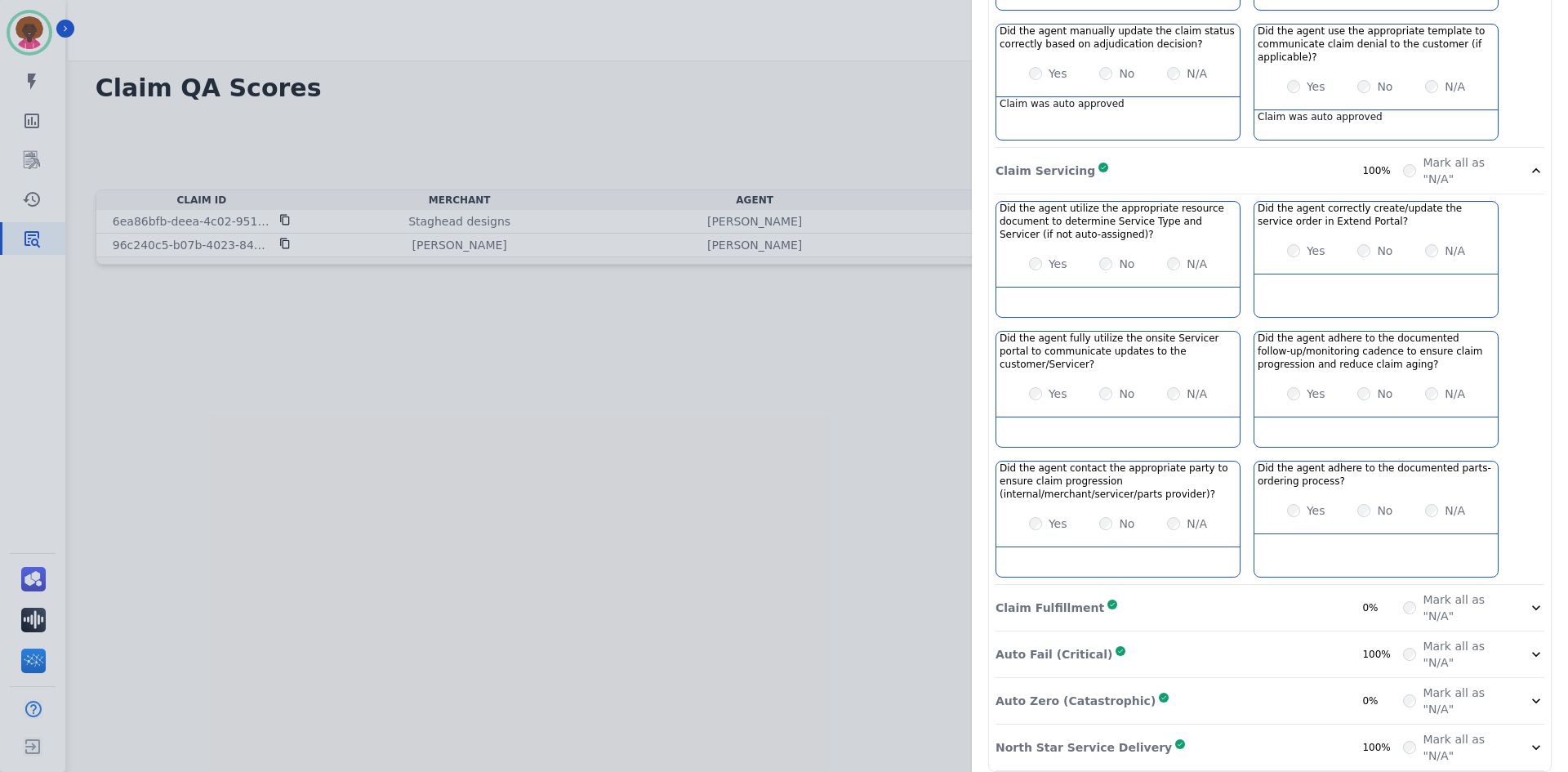
drag, startPoint x: 1128, startPoint y: 582, endPoint x: 1197, endPoint y: 579, distance: 69.1
click at [1127, 591] on div "Claim Fulfillment Complete 0%" at bounding box center [1199, 607] width 407 height 33
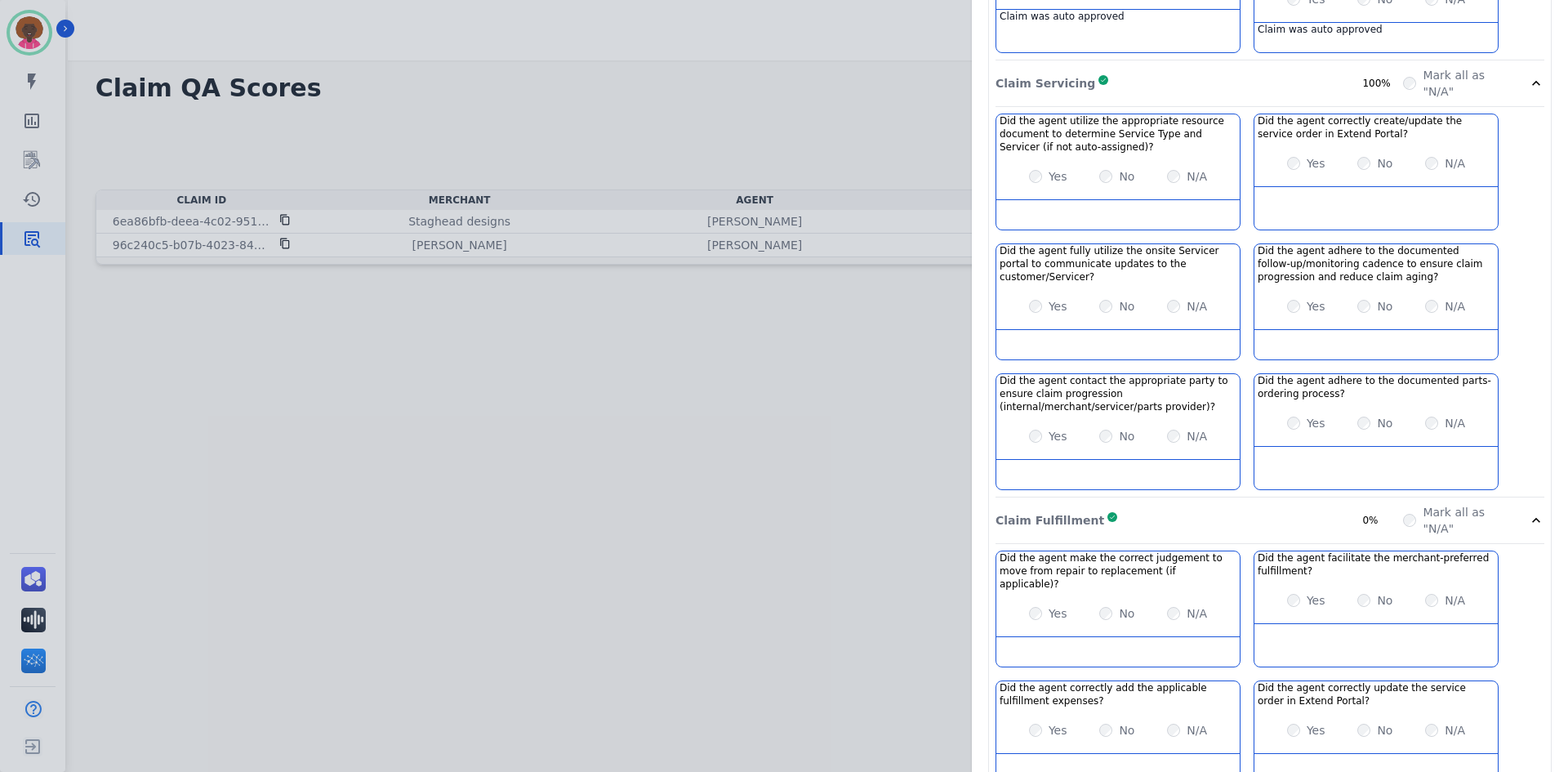
scroll to position [1006, 0]
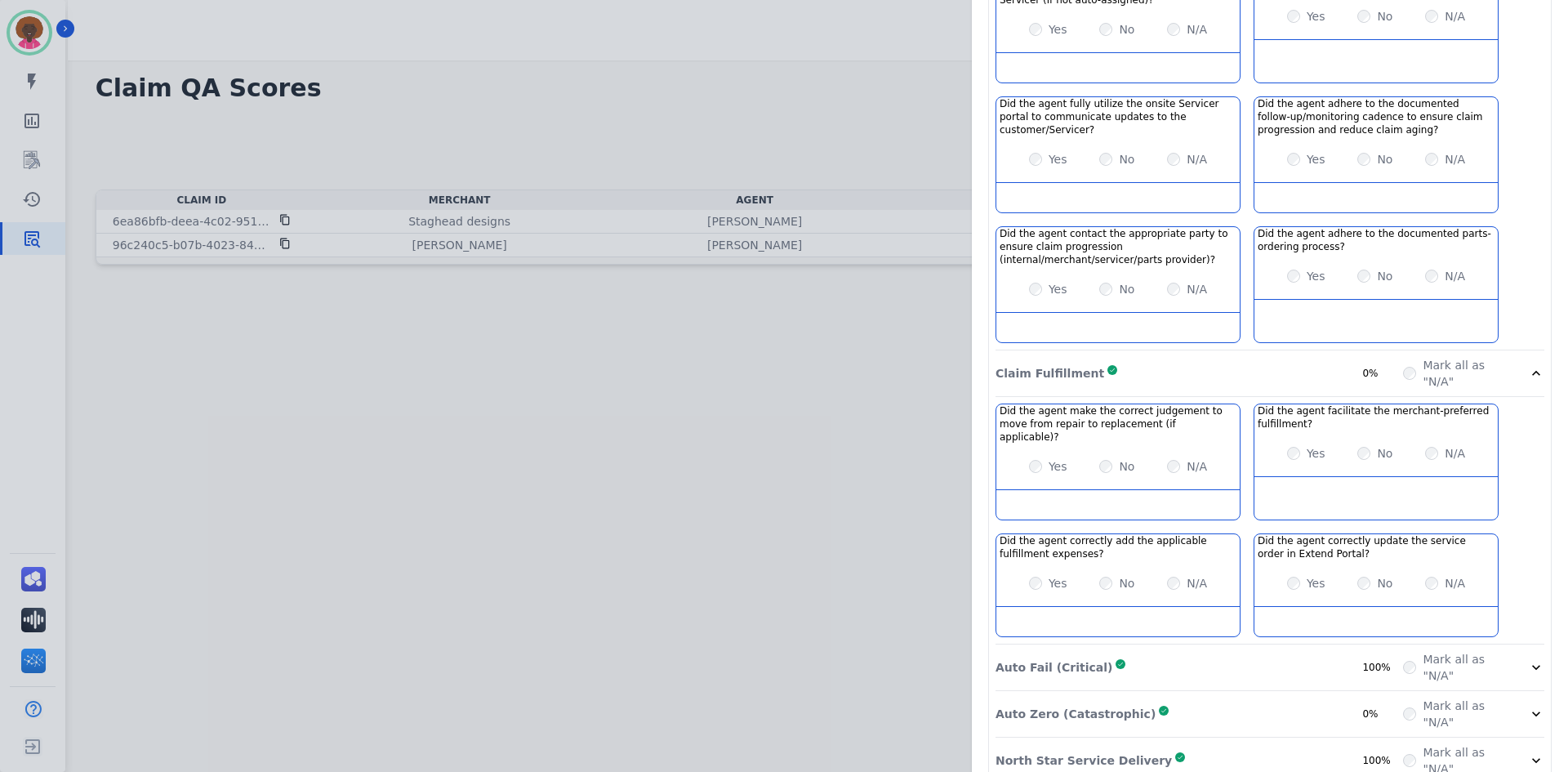
click at [1080, 651] on div "Auto Fail (Critical) Complete 100%" at bounding box center [1199, 666] width 407 height 33
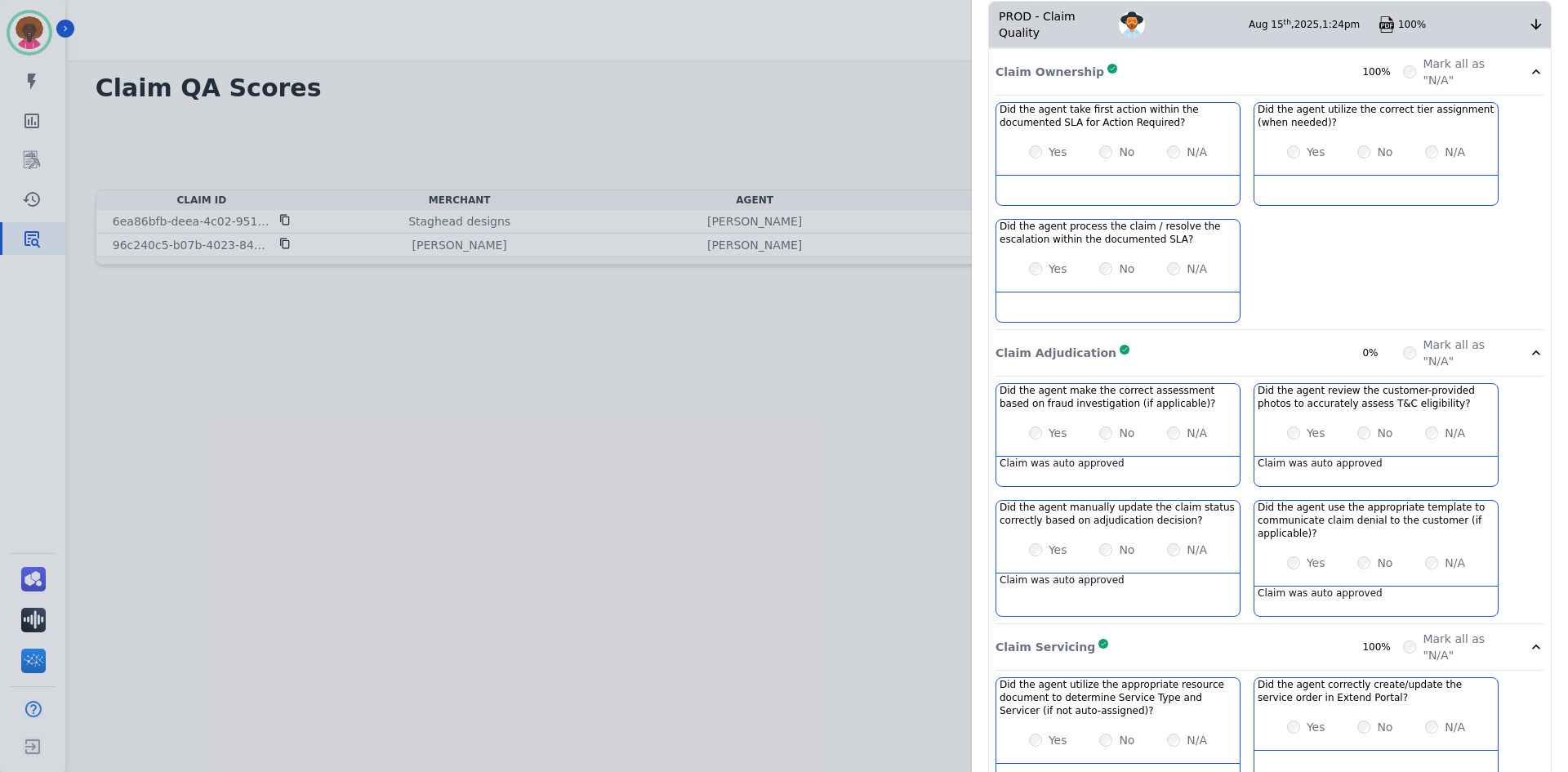
scroll to position [0, 0]
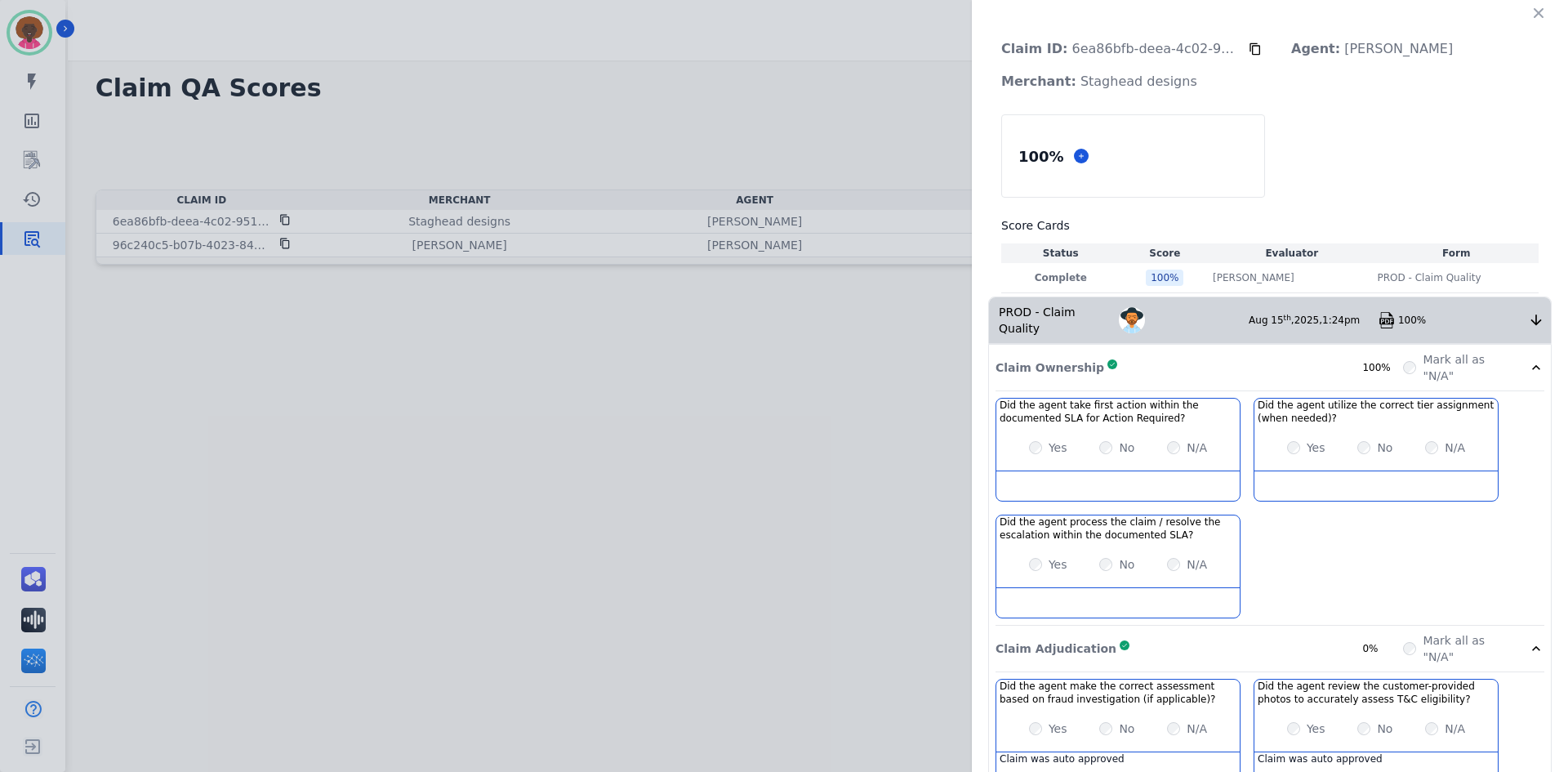
click at [707, 118] on div "Claim ID: 6ea86bfb-deea-4c02-9513-6e61f444cba5 Agent: [PERSON_NAME] Merchant: S…" at bounding box center [784, 386] width 1568 height 772
click at [1535, 11] on icon "button" at bounding box center [1538, 13] width 17 height 17
